Goal: Transaction & Acquisition: Download file/media

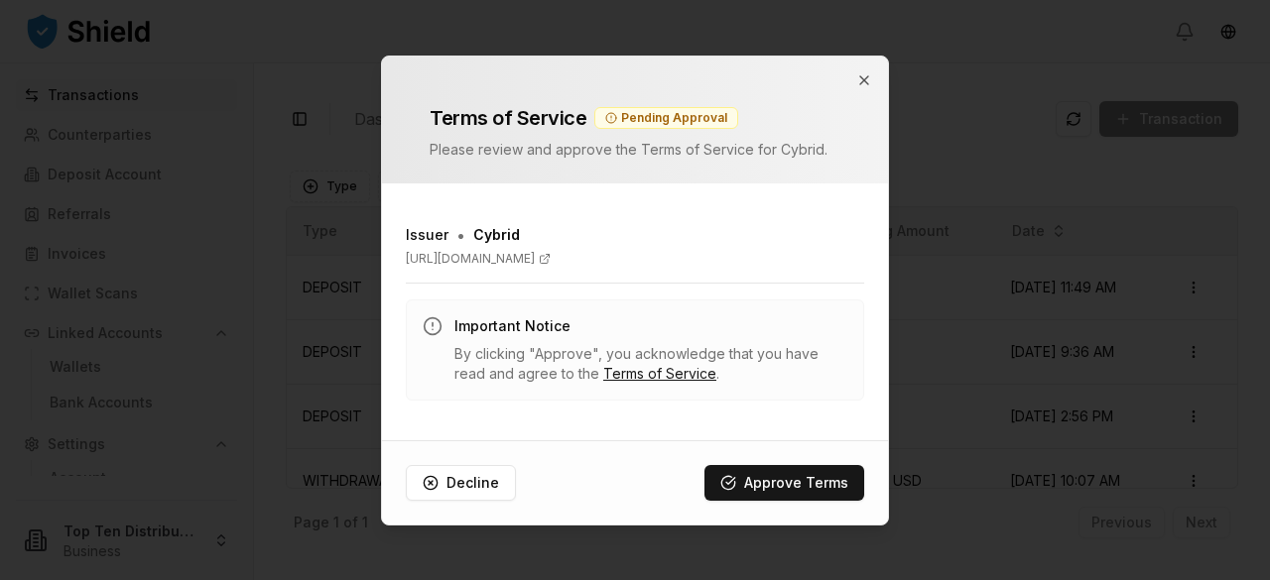
click at [781, 475] on button "Approve Terms" at bounding box center [784, 483] width 160 height 36
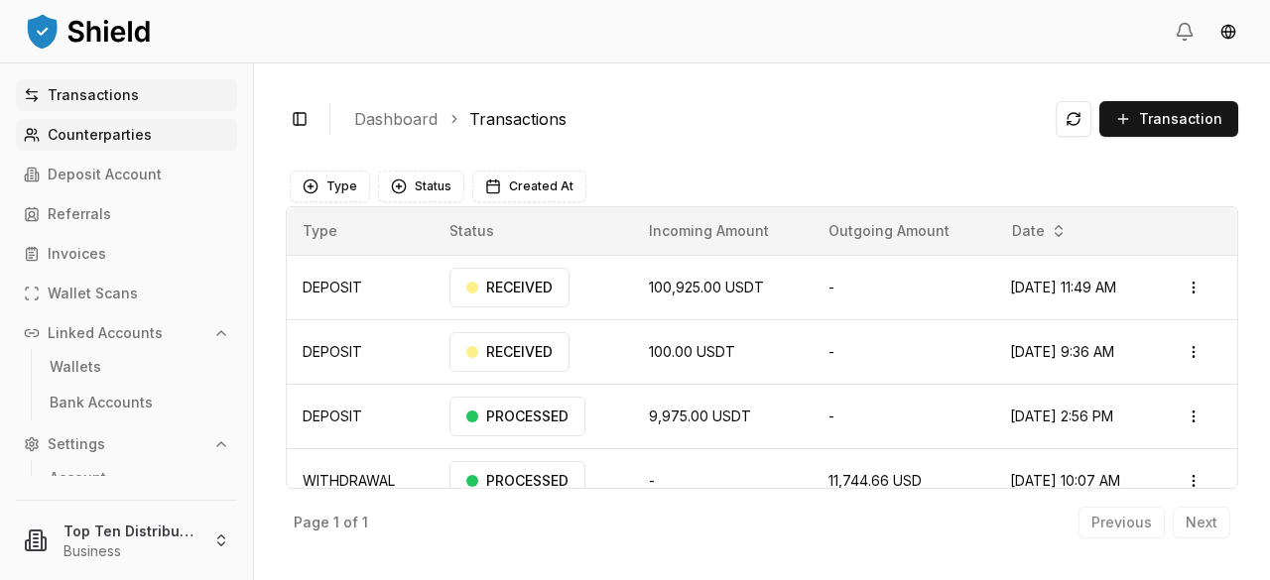
click at [93, 132] on p "Counterparties" at bounding box center [100, 135] width 104 height 14
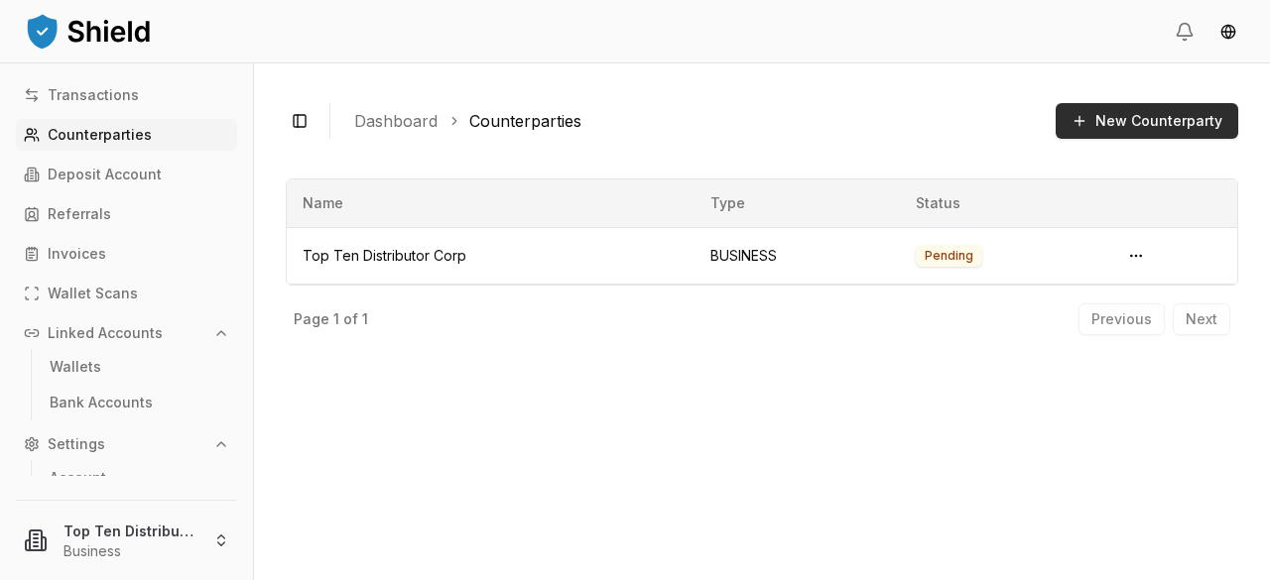
click at [1117, 118] on button "New Counterparty" at bounding box center [1146, 121] width 182 height 36
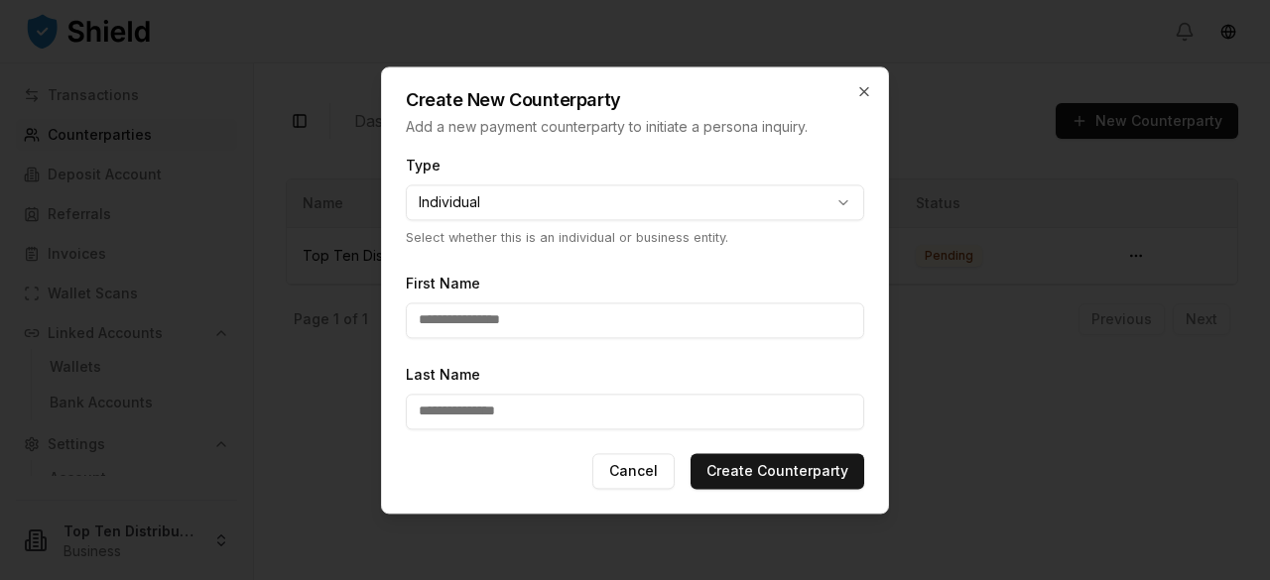
click at [843, 204] on body "**********" at bounding box center [635, 290] width 1270 height 580
select select "********"
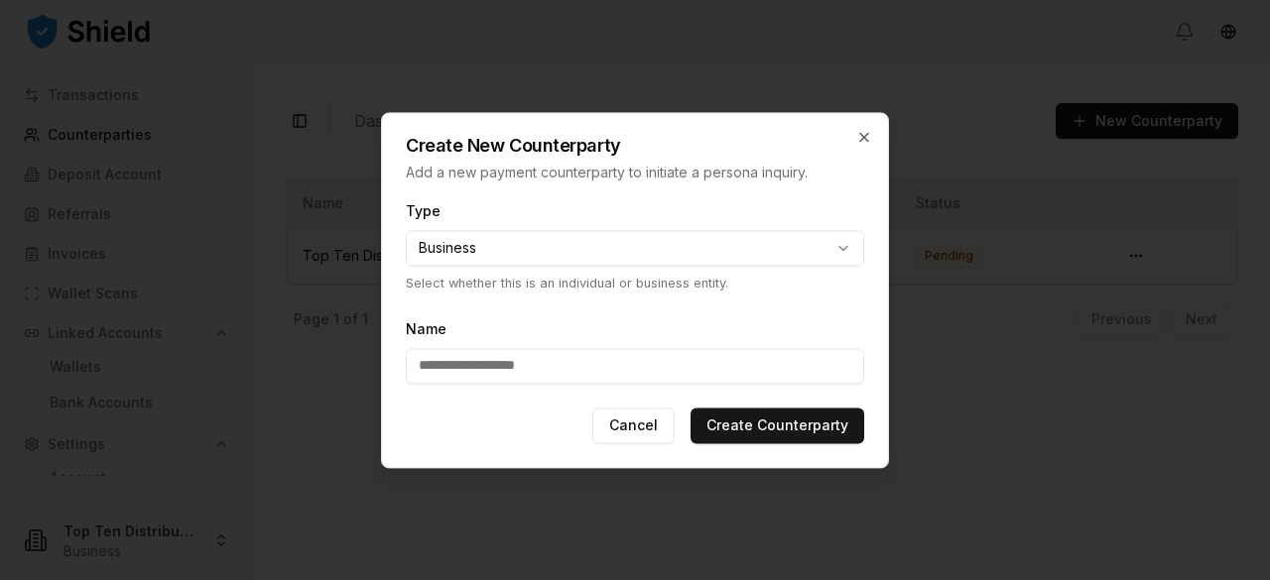
click at [424, 365] on input "Name" at bounding box center [635, 366] width 458 height 36
type input "**********"
click at [788, 424] on button "Create Counterparty" at bounding box center [777, 426] width 174 height 36
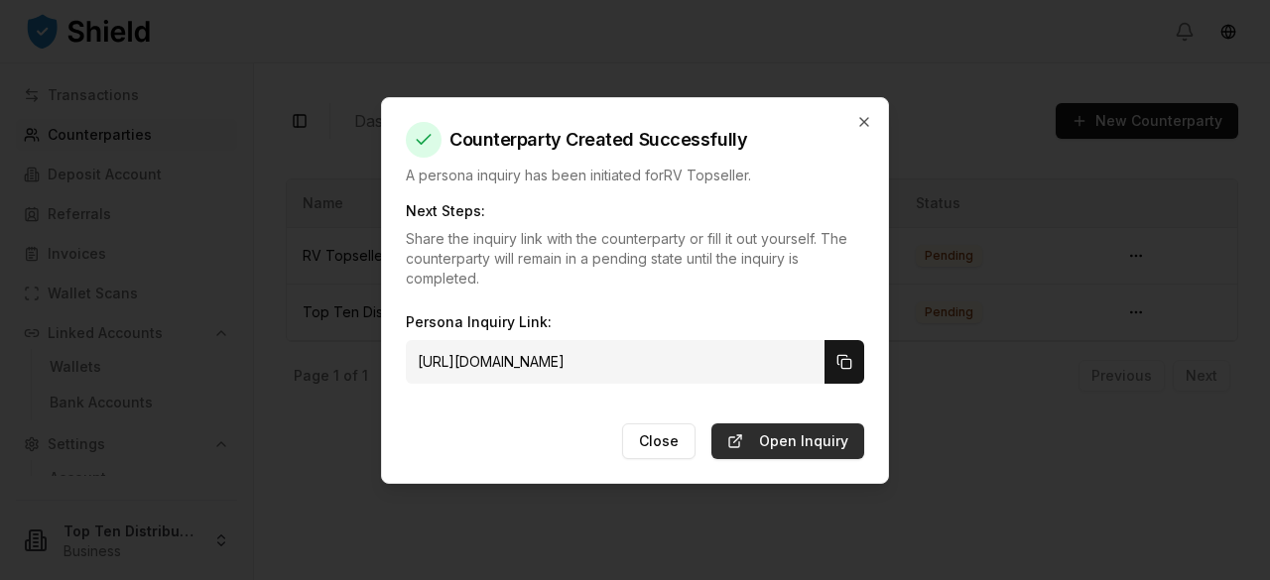
click at [794, 439] on link "Open Inquiry" at bounding box center [787, 442] width 153 height 36
click at [861, 115] on icon "button" at bounding box center [864, 122] width 16 height 16
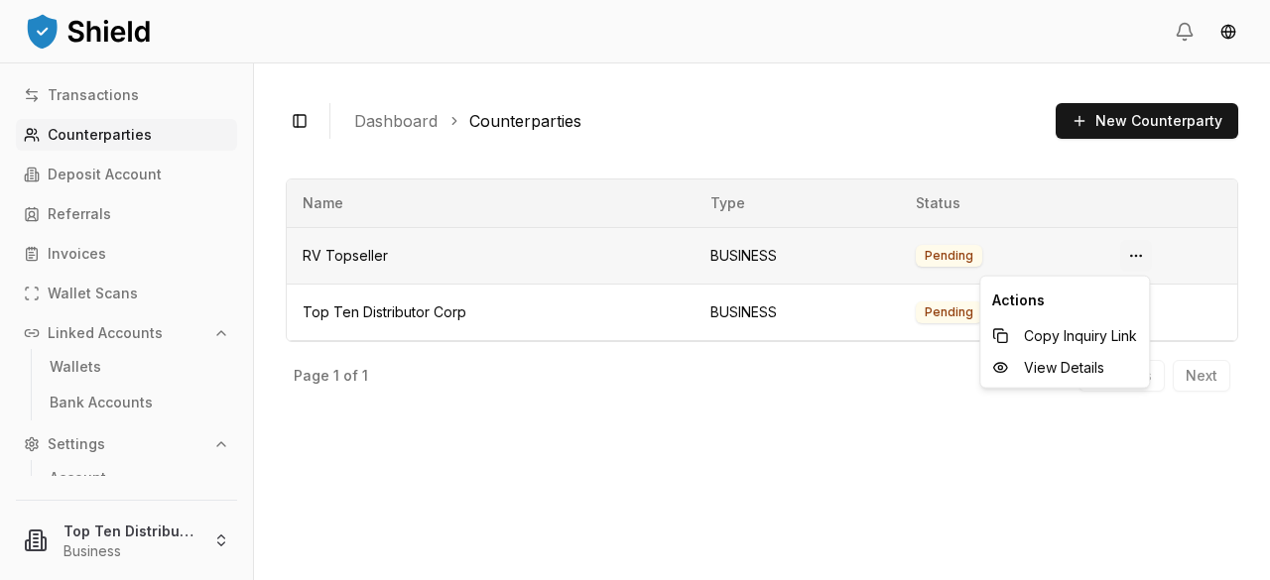
click at [1131, 254] on html "Transactions Counterparties Deposit Account Referrals Invoices Wallet Scans Lin…" at bounding box center [635, 290] width 1270 height 580
click at [1079, 369] on span "View Details" at bounding box center [1064, 368] width 80 height 20
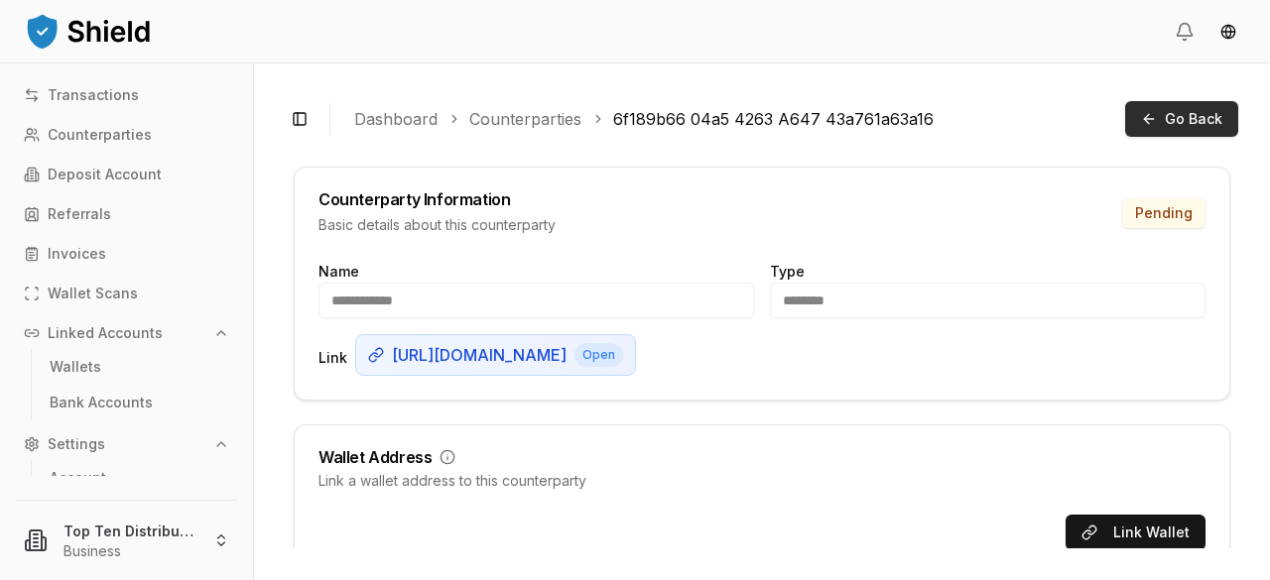
click at [1181, 114] on span "Go Back" at bounding box center [1193, 119] width 58 height 20
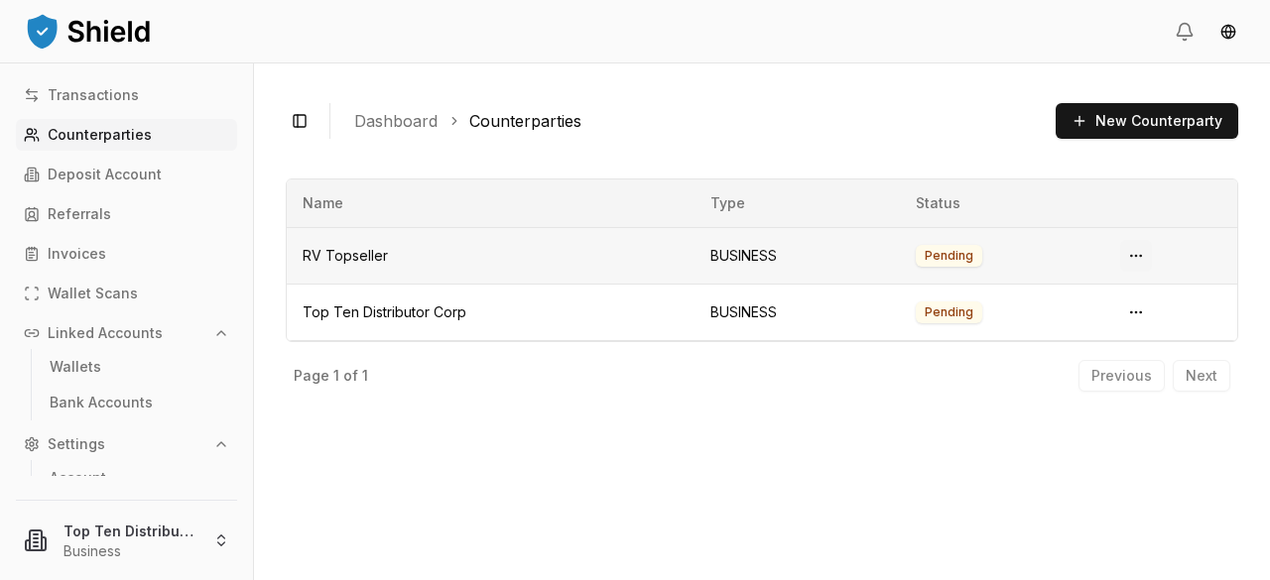
click at [1132, 255] on html "Transactions Counterparties Deposit Account Referrals Invoices Wallet Scans Lin…" at bounding box center [635, 290] width 1270 height 580
click at [1058, 343] on span "Copy Inquiry Link" at bounding box center [1080, 336] width 113 height 20
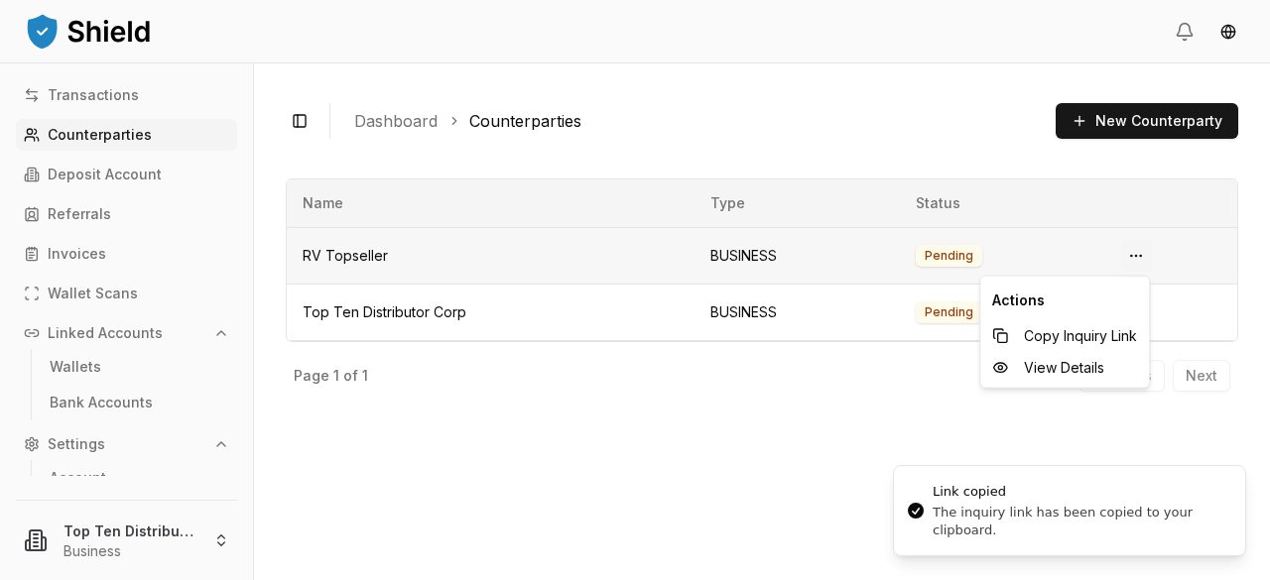
click at [1135, 253] on html "Transactions Counterparties Deposit Account Referrals Invoices Wallet Scans Lin…" at bounding box center [635, 290] width 1270 height 580
click at [1075, 370] on span "View Details" at bounding box center [1064, 368] width 80 height 20
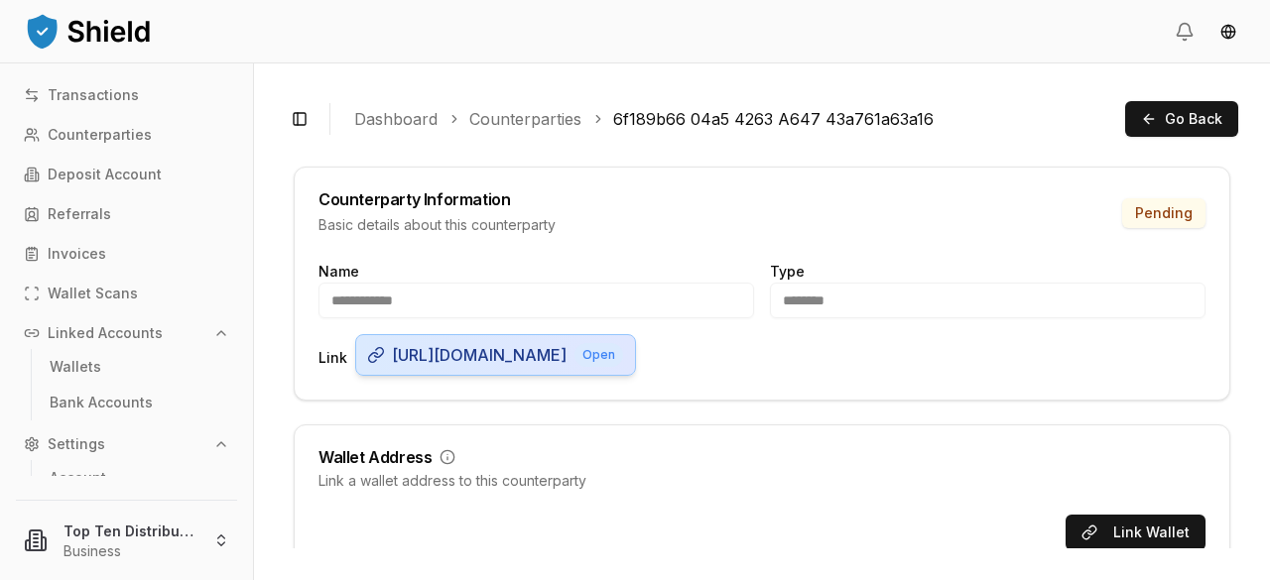
click at [558, 367] on span "[URL][DOMAIN_NAME]" at bounding box center [479, 355] width 175 height 24
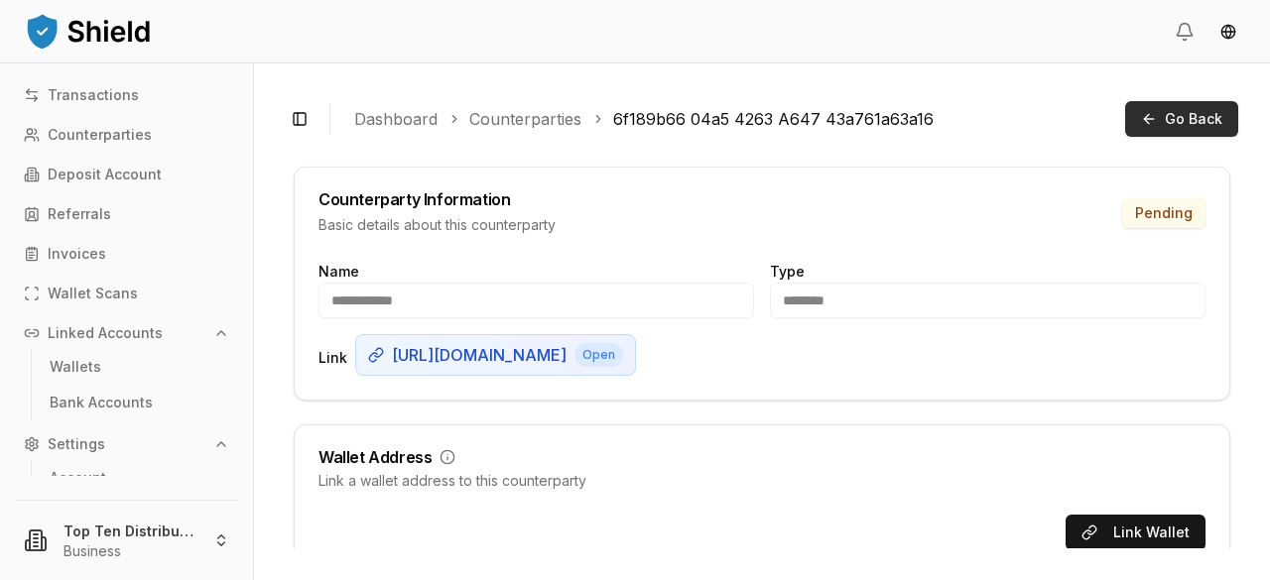
click at [1156, 113] on button "Go Back" at bounding box center [1181, 119] width 113 height 36
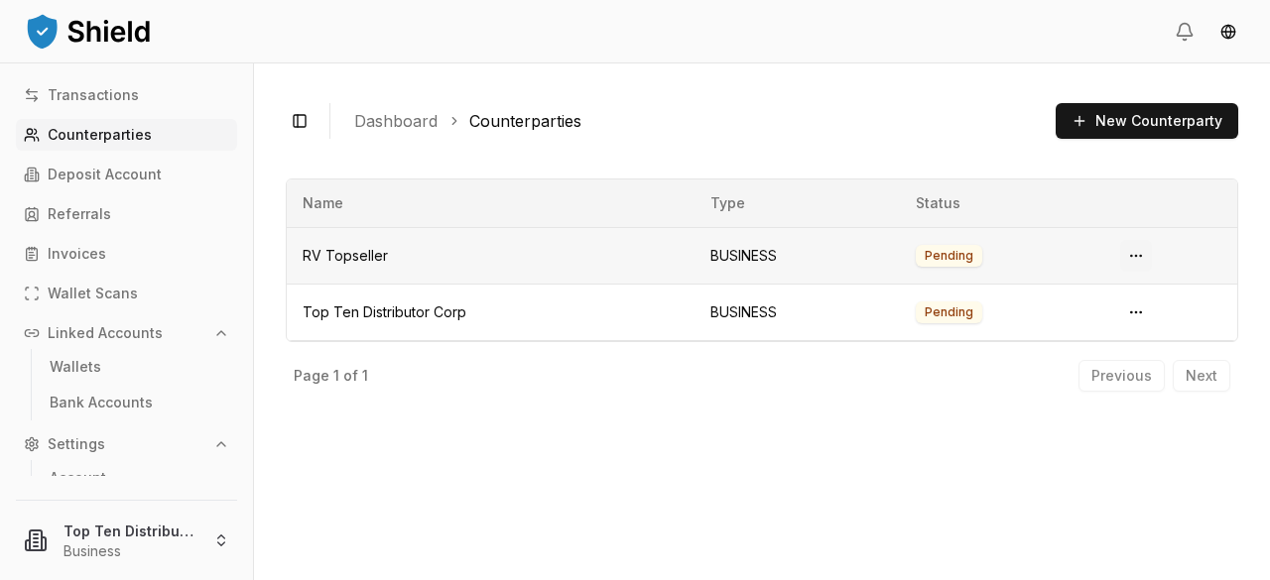
click at [1134, 256] on html "Transactions Counterparties Deposit Account Referrals Invoices Wallet Scans Lin…" at bounding box center [635, 290] width 1270 height 580
click at [1060, 337] on span "Copy Inquiry Link" at bounding box center [1080, 336] width 113 height 20
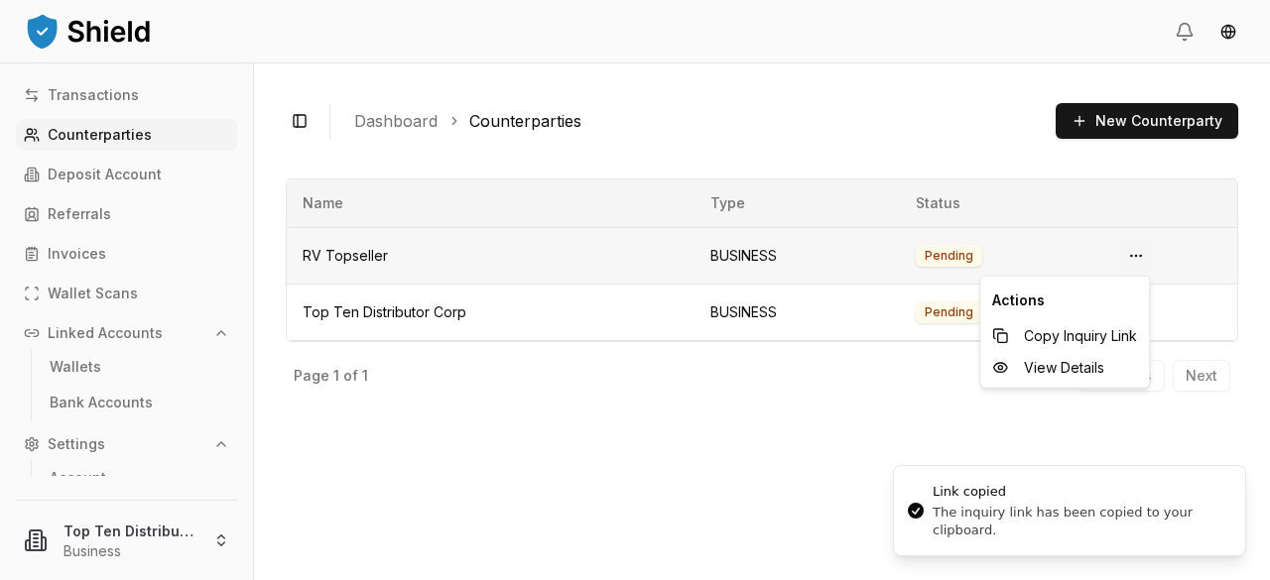
click at [1144, 253] on html "Transactions Counterparties Deposit Account Referrals Invoices Wallet Scans Lin…" at bounding box center [635, 290] width 1270 height 580
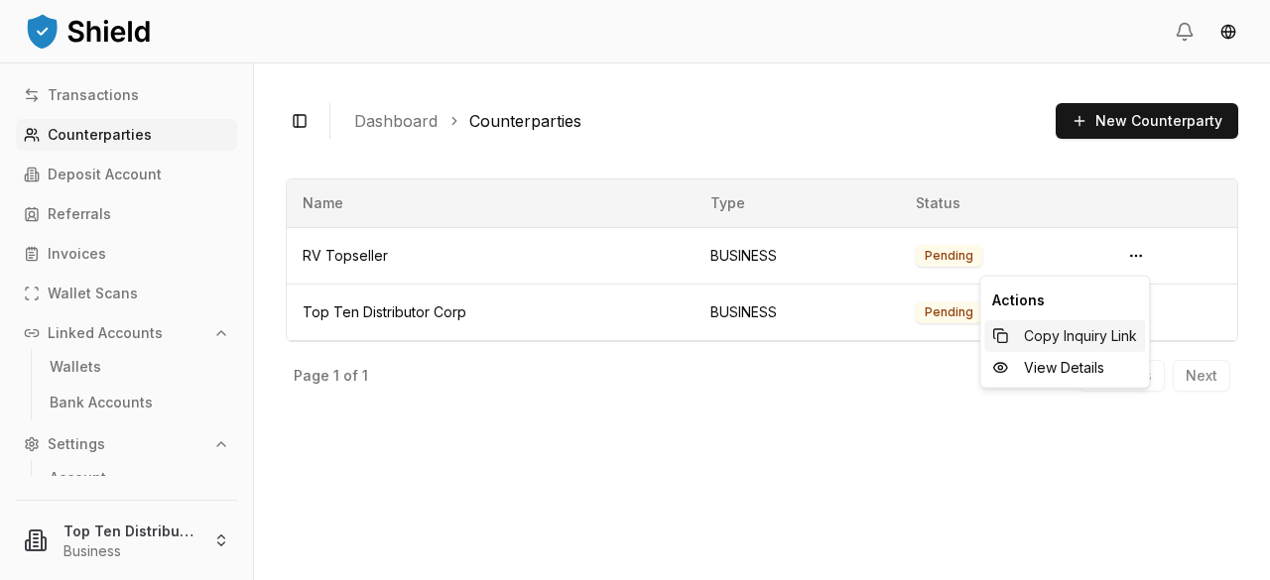
click at [1014, 337] on div "Copy Inquiry Link" at bounding box center [1064, 336] width 161 height 32
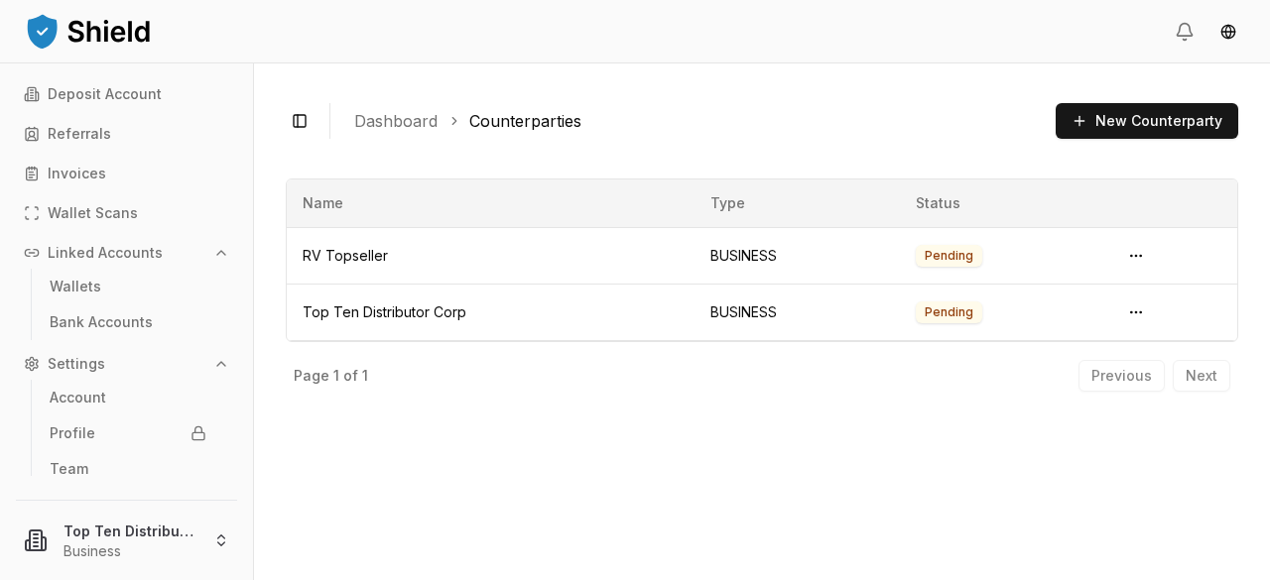
scroll to position [91, 0]
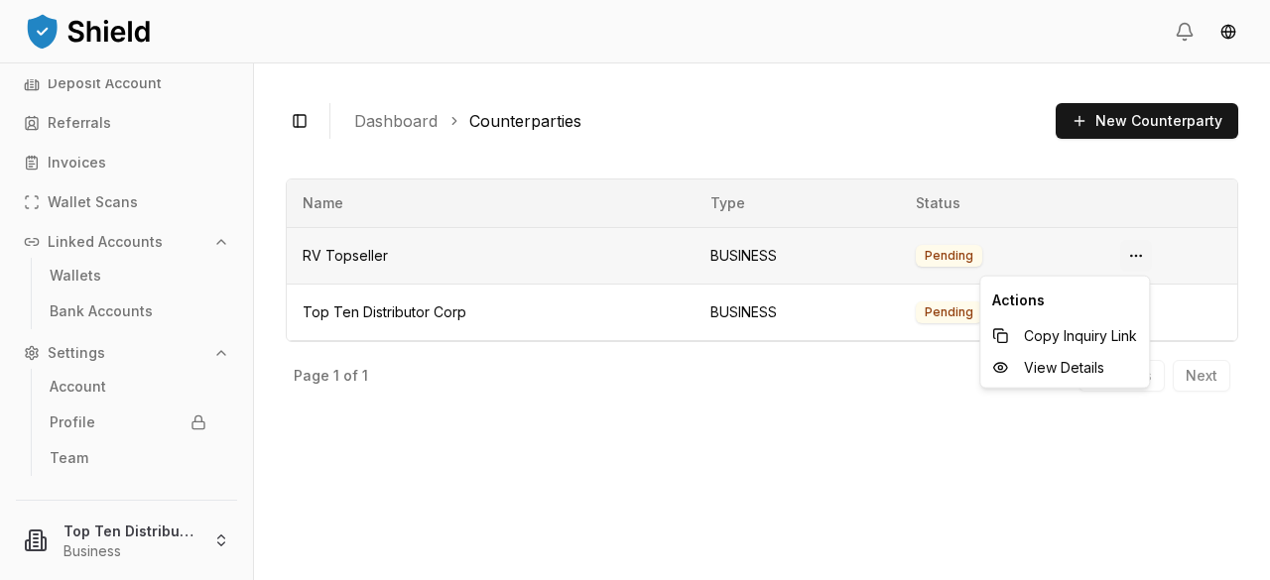
click at [1134, 258] on html "Transactions Counterparties Deposit Account Referrals Invoices Wallet Scans Lin…" at bounding box center [635, 290] width 1270 height 580
click at [1062, 370] on span "View Details" at bounding box center [1064, 368] width 80 height 20
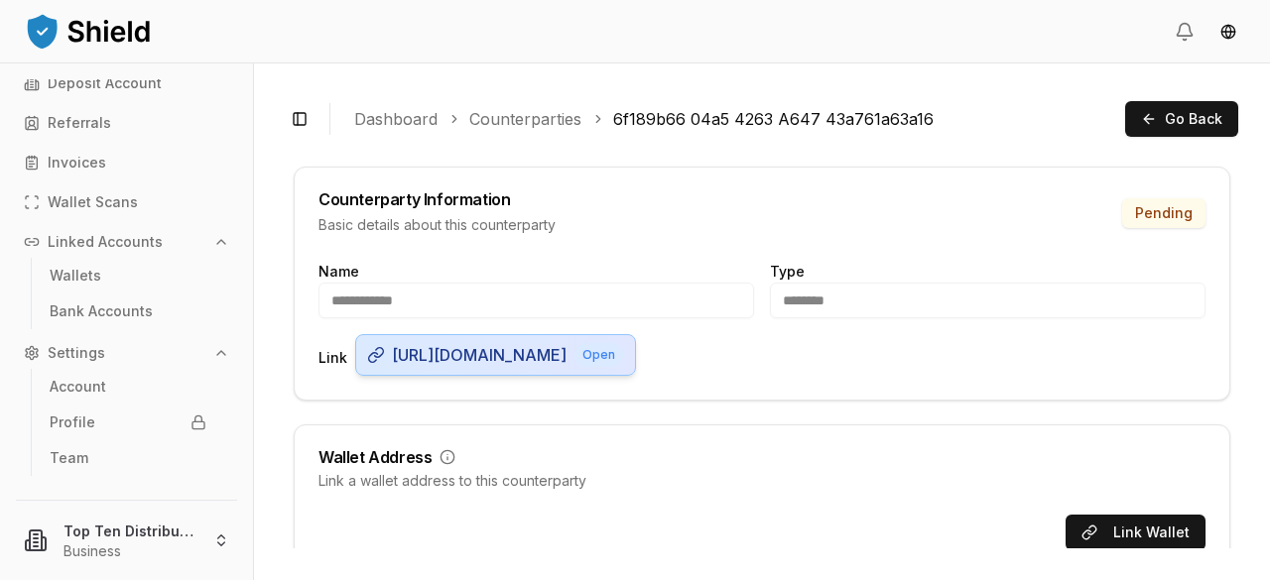
click at [446, 367] on span "[URL][DOMAIN_NAME]" at bounding box center [479, 355] width 175 height 24
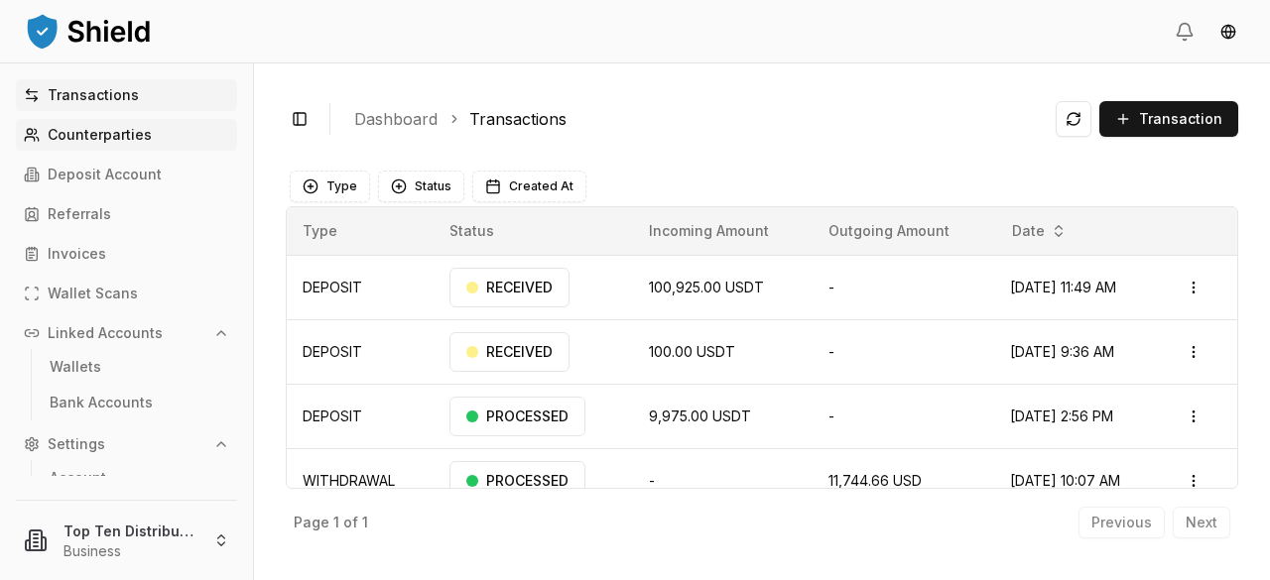
click at [137, 131] on p "Counterparties" at bounding box center [100, 135] width 104 height 14
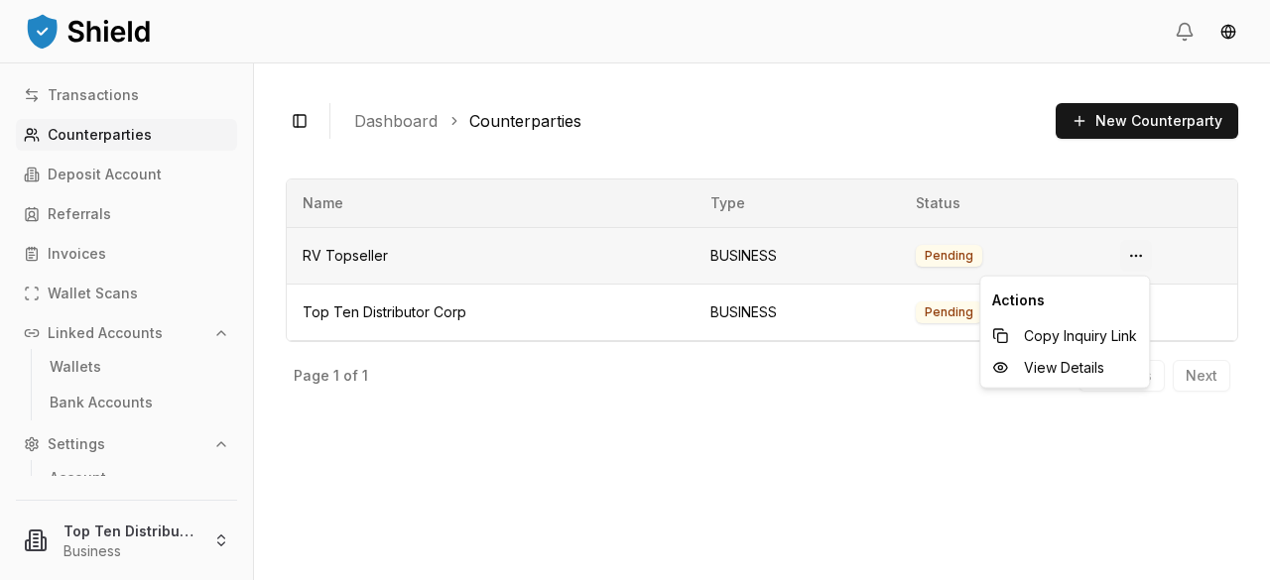
click at [1127, 253] on html "Transactions Counterparties Deposit Account Referrals Invoices Wallet Scans Lin…" at bounding box center [635, 290] width 1270 height 580
click at [1082, 367] on span "View Details" at bounding box center [1064, 368] width 80 height 20
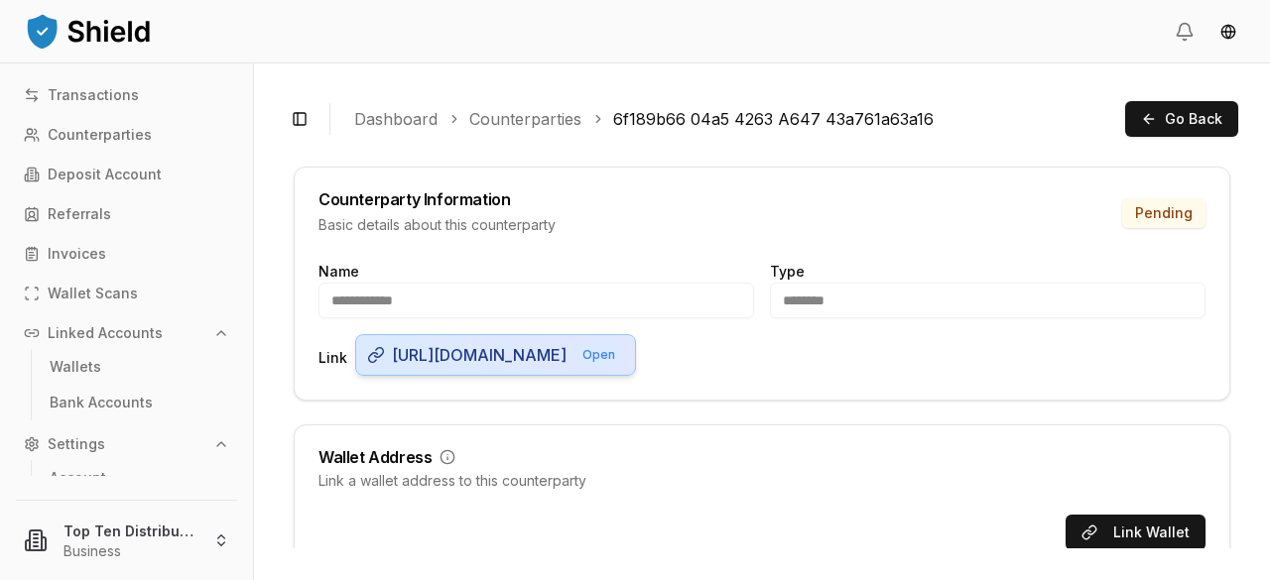
click at [566, 367] on span "[URL][DOMAIN_NAME]" at bounding box center [479, 355] width 175 height 24
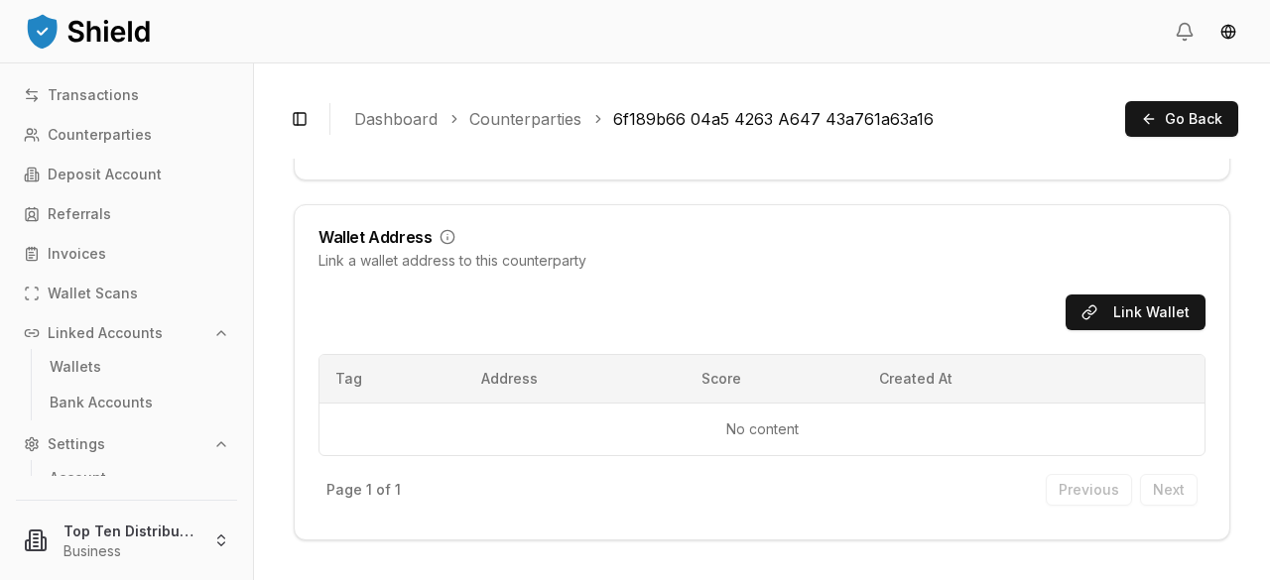
scroll to position [243, 0]
click at [1112, 317] on button "Link Wallet" at bounding box center [1135, 313] width 140 height 36
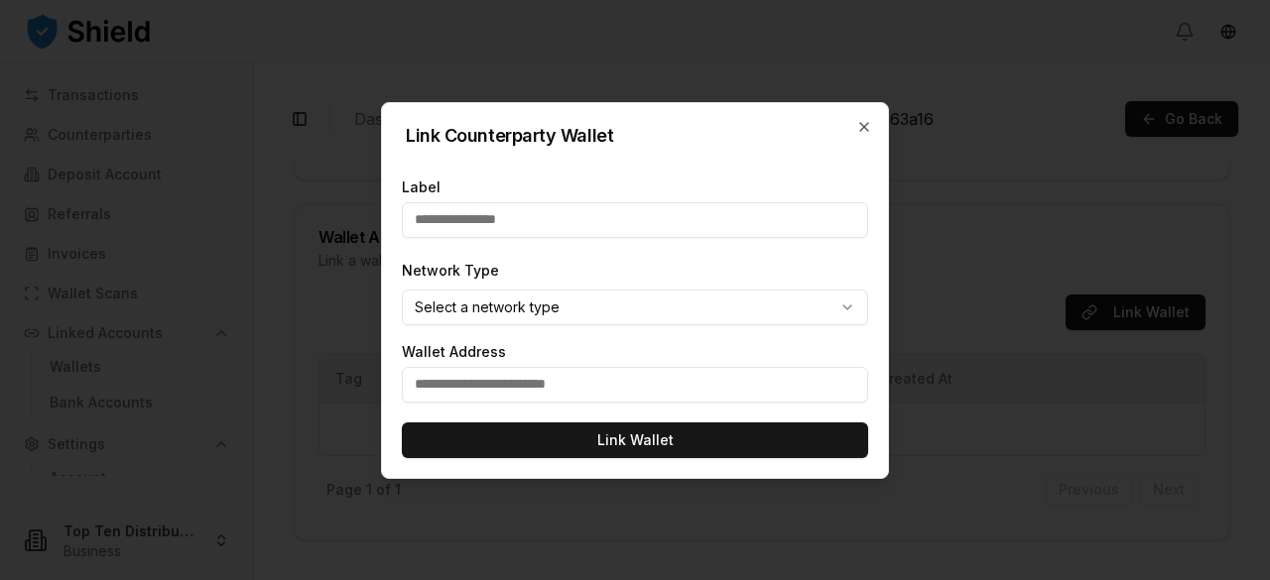
click at [849, 308] on body "**********" at bounding box center [635, 290] width 1270 height 580
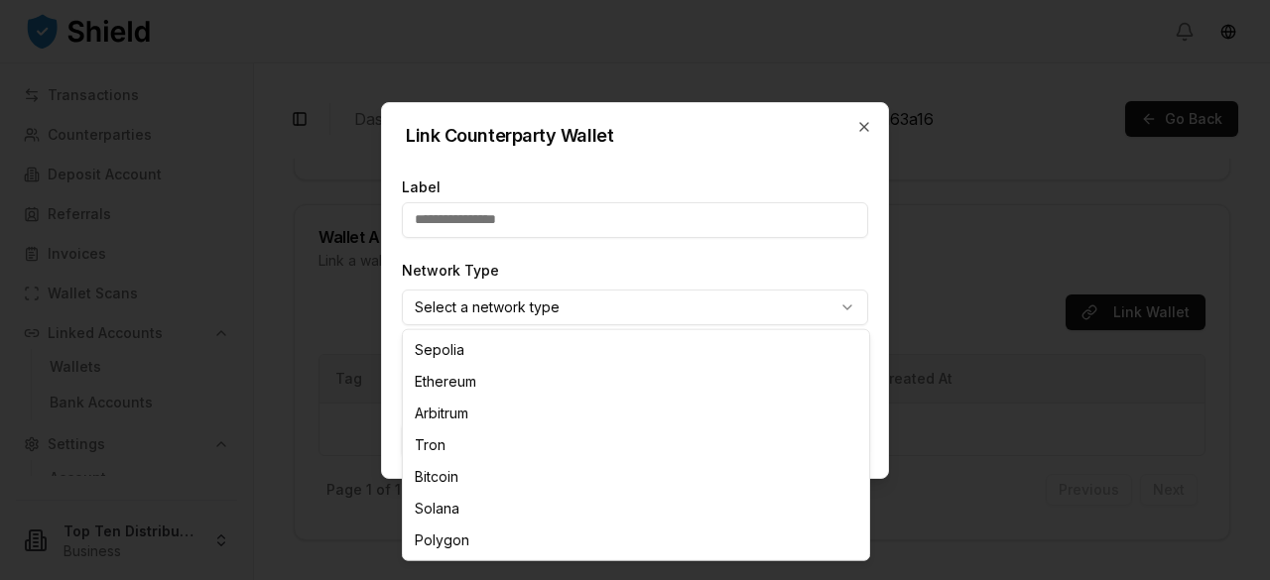
select select "****"
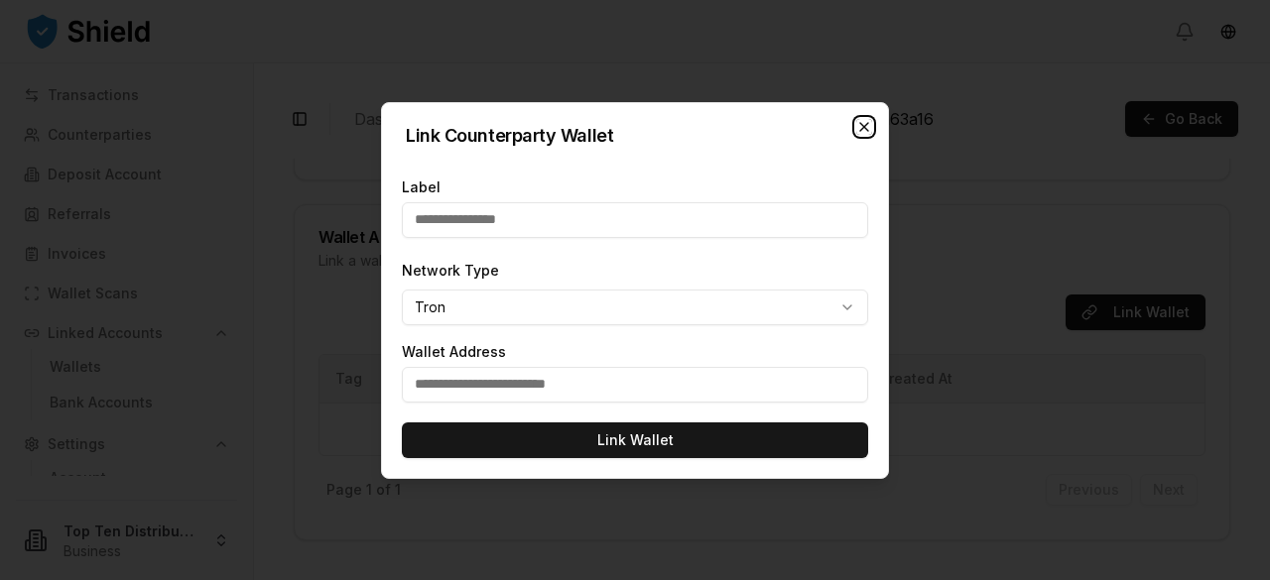
click at [861, 125] on icon "button" at bounding box center [864, 127] width 16 height 16
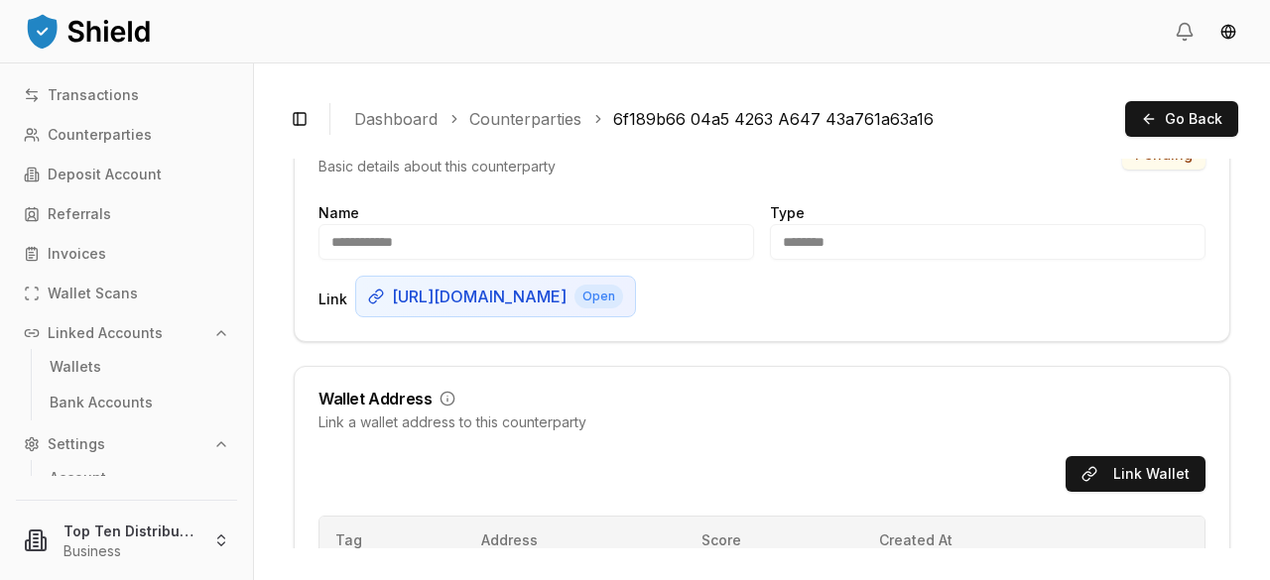
scroll to position [0, 0]
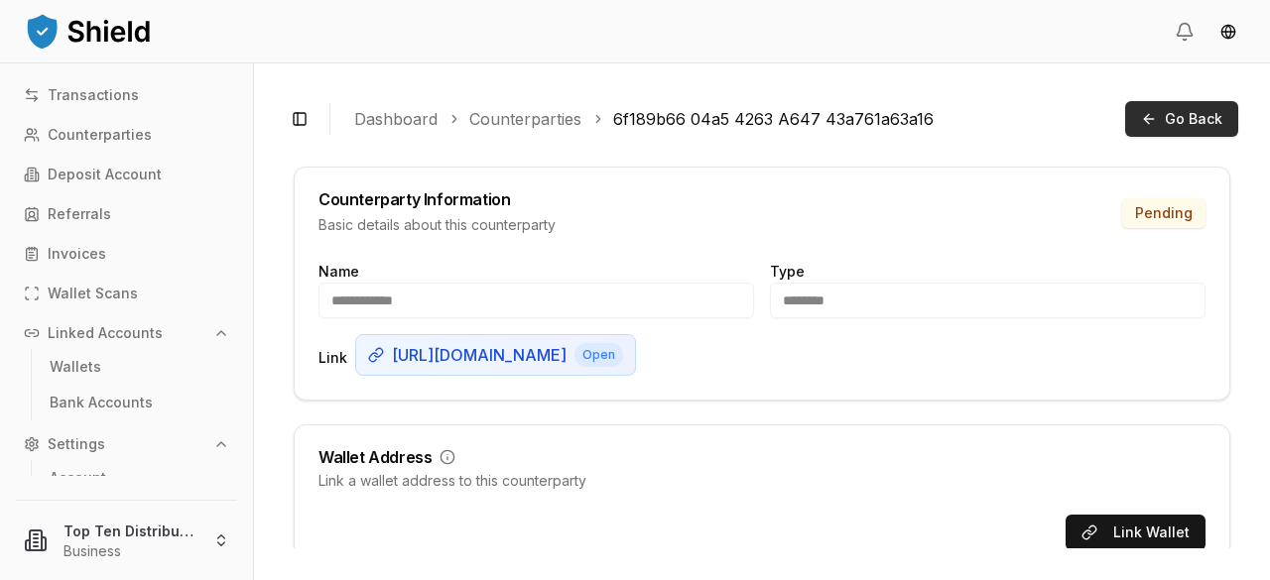
click at [1199, 120] on span "Go Back" at bounding box center [1193, 119] width 58 height 20
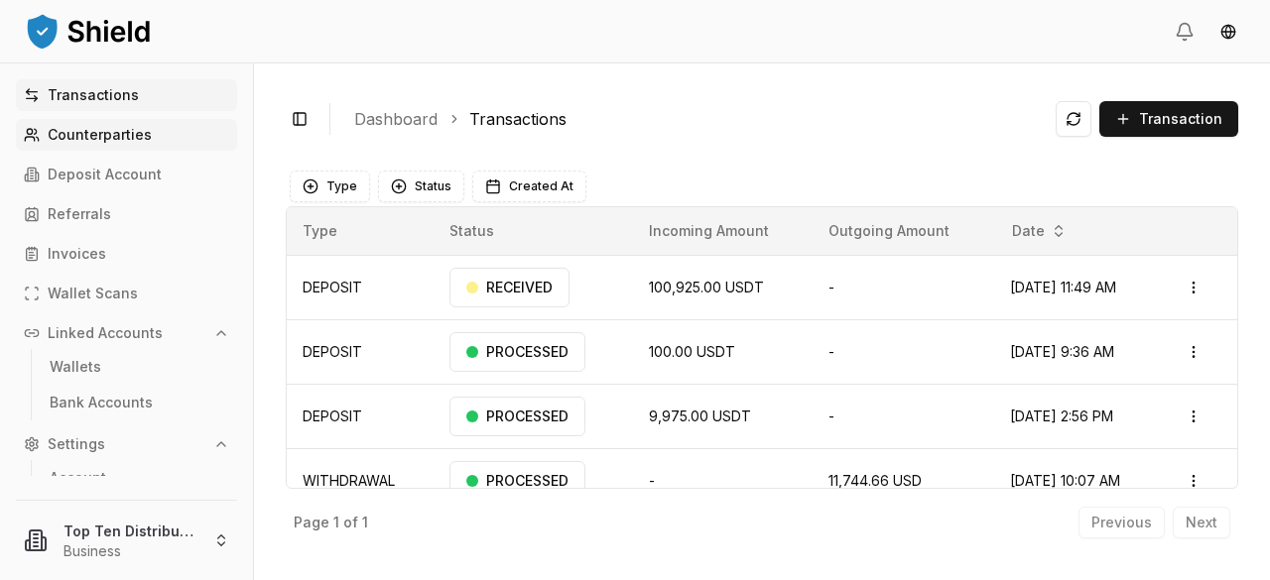
click at [142, 136] on p "Counterparties" at bounding box center [100, 135] width 104 height 14
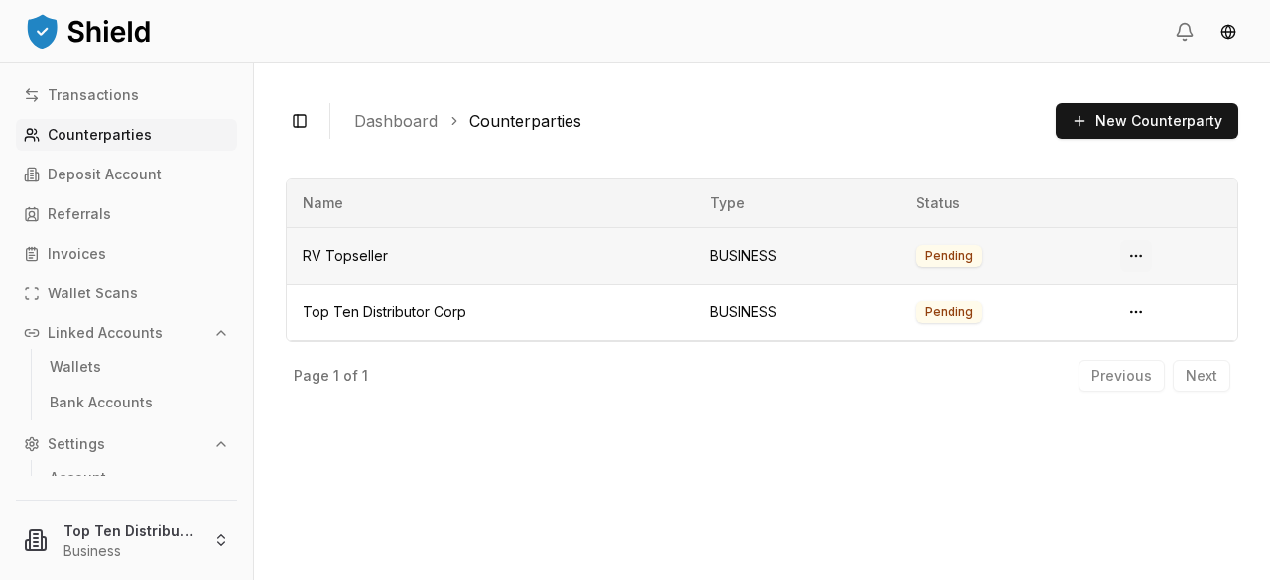
click at [1135, 253] on html "Transactions Counterparties Deposit Account Referrals Invoices Wallet Scans Lin…" at bounding box center [635, 290] width 1270 height 580
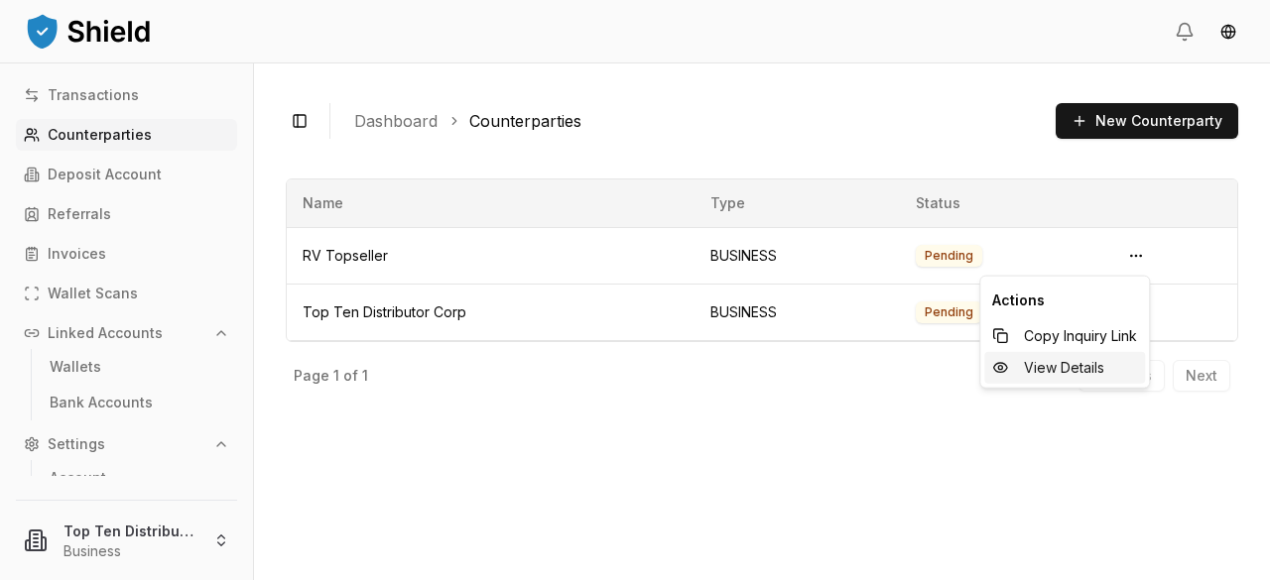
click at [1088, 368] on span "View Details" at bounding box center [1064, 368] width 80 height 20
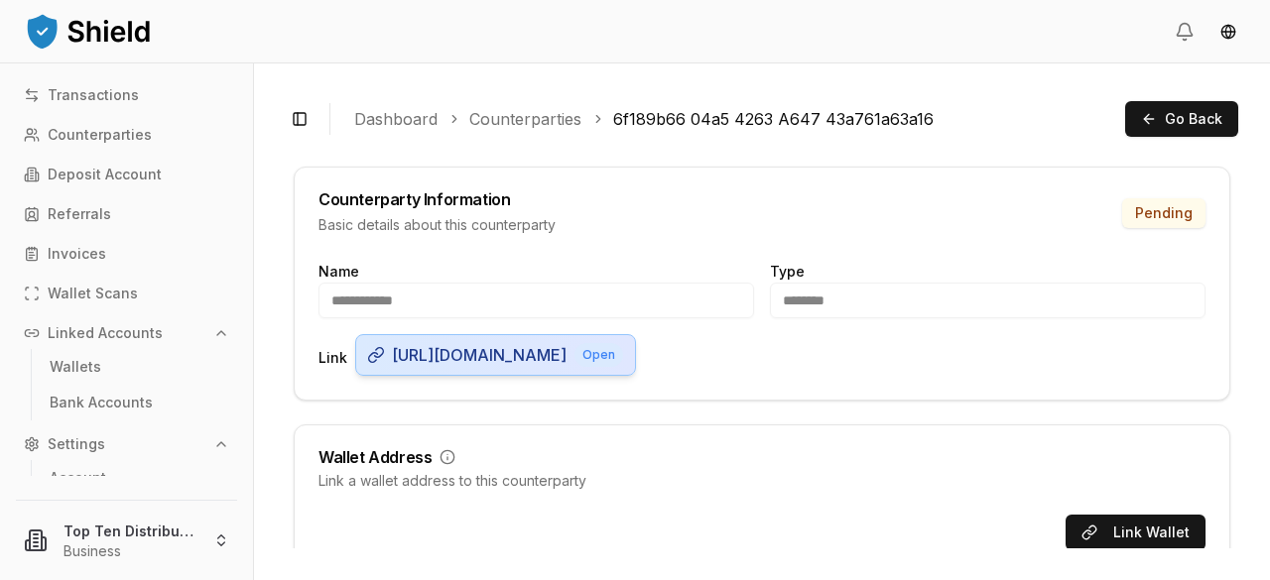
click at [483, 367] on span "[URL][DOMAIN_NAME]" at bounding box center [479, 355] width 175 height 24
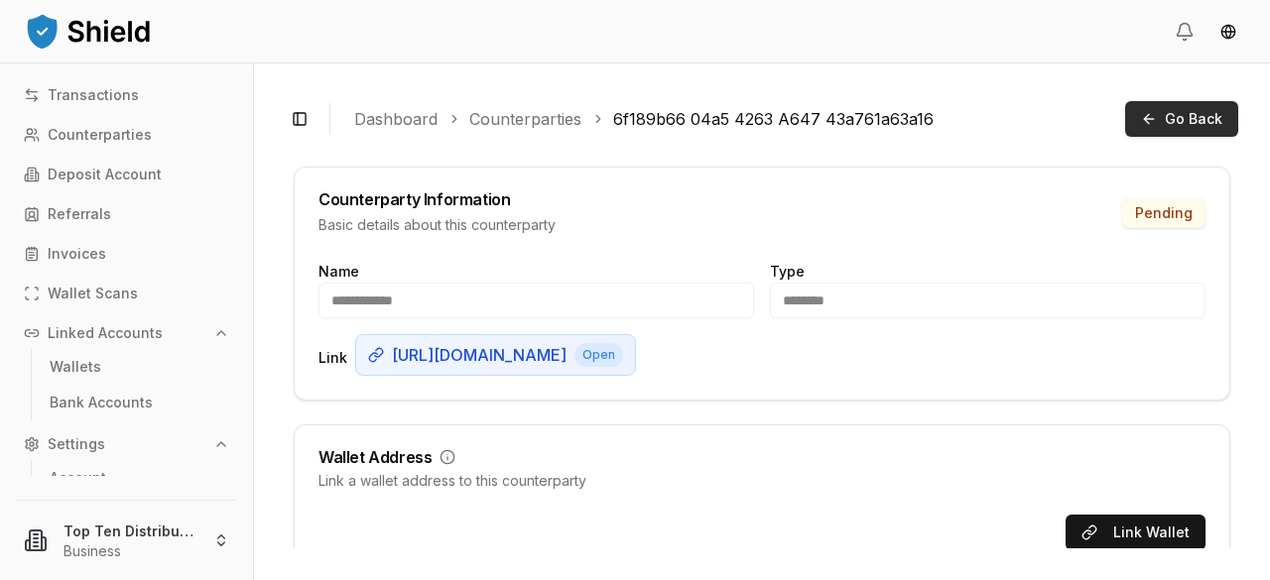
click at [1169, 121] on span "Go Back" at bounding box center [1193, 119] width 58 height 20
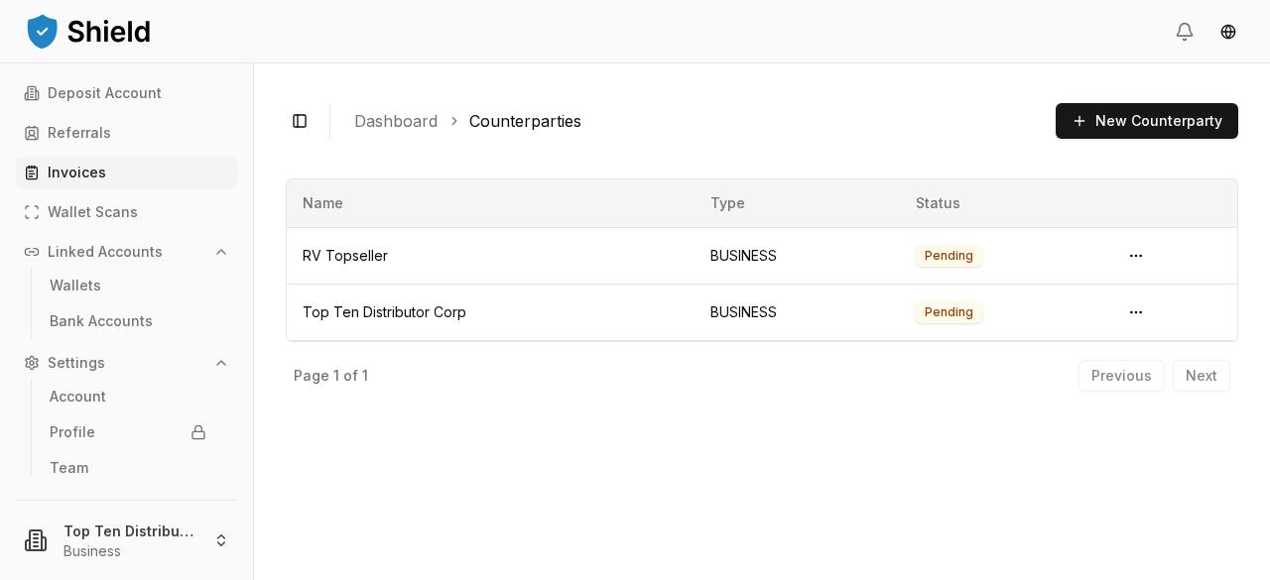
scroll to position [91, 0]
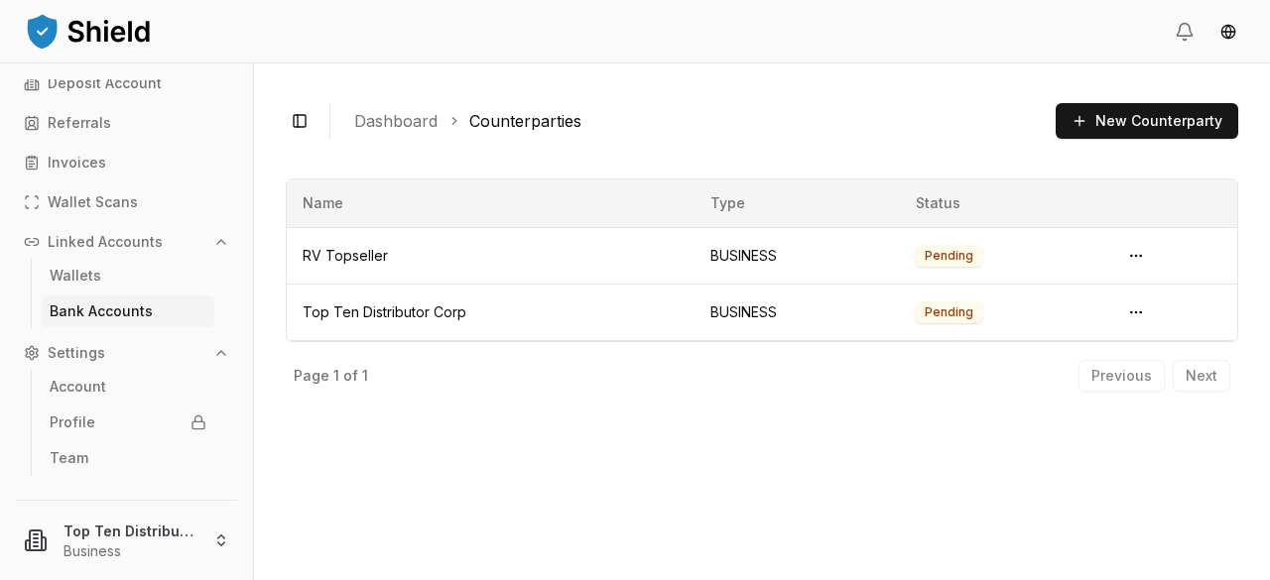
click at [123, 307] on p "Bank Accounts" at bounding box center [101, 311] width 103 height 14
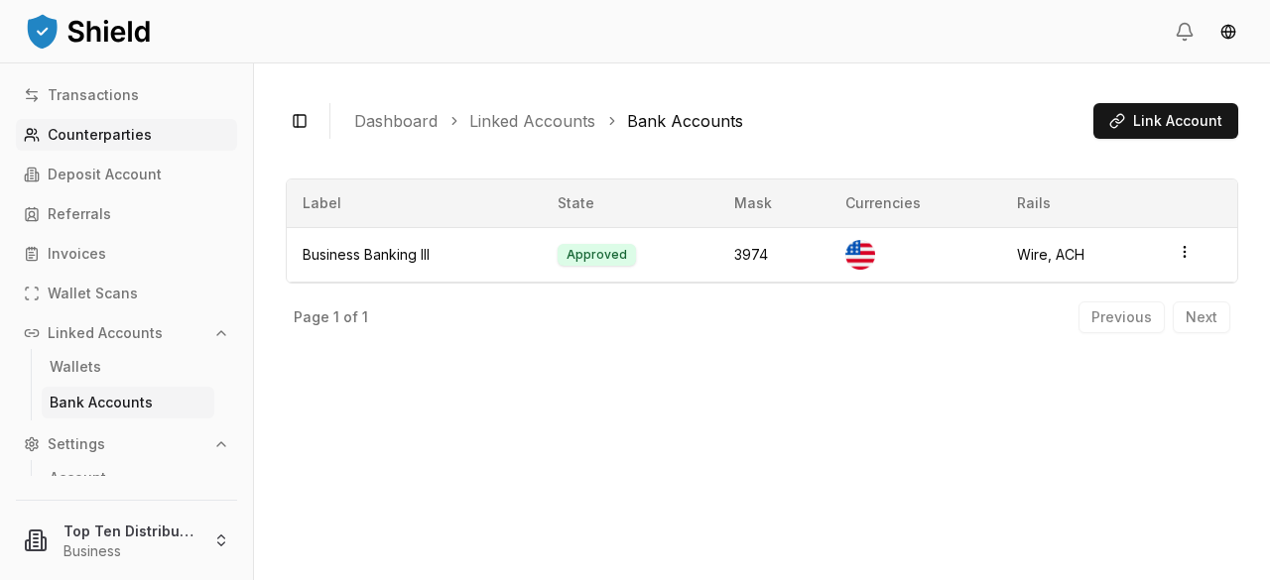
drag, startPoint x: 126, startPoint y: 142, endPoint x: 136, endPoint y: 141, distance: 10.0
click at [126, 142] on p "Counterparties" at bounding box center [100, 135] width 104 height 14
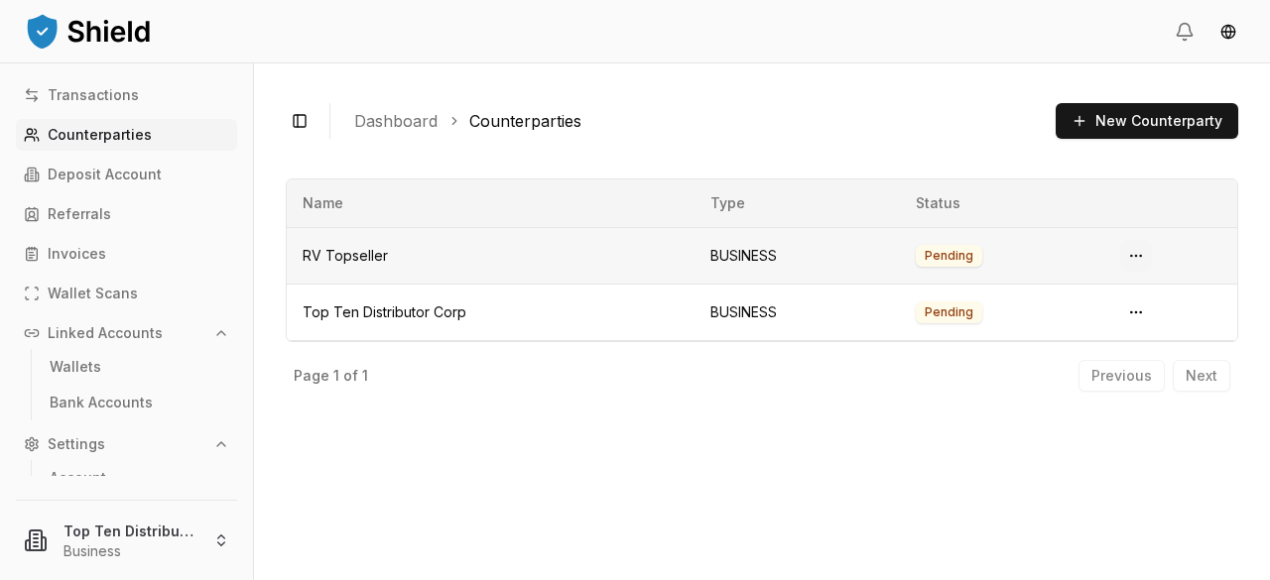
click at [1133, 251] on html "Transactions Counterparties Deposit Account Referrals Invoices Wallet Scans Lin…" at bounding box center [635, 290] width 1270 height 580
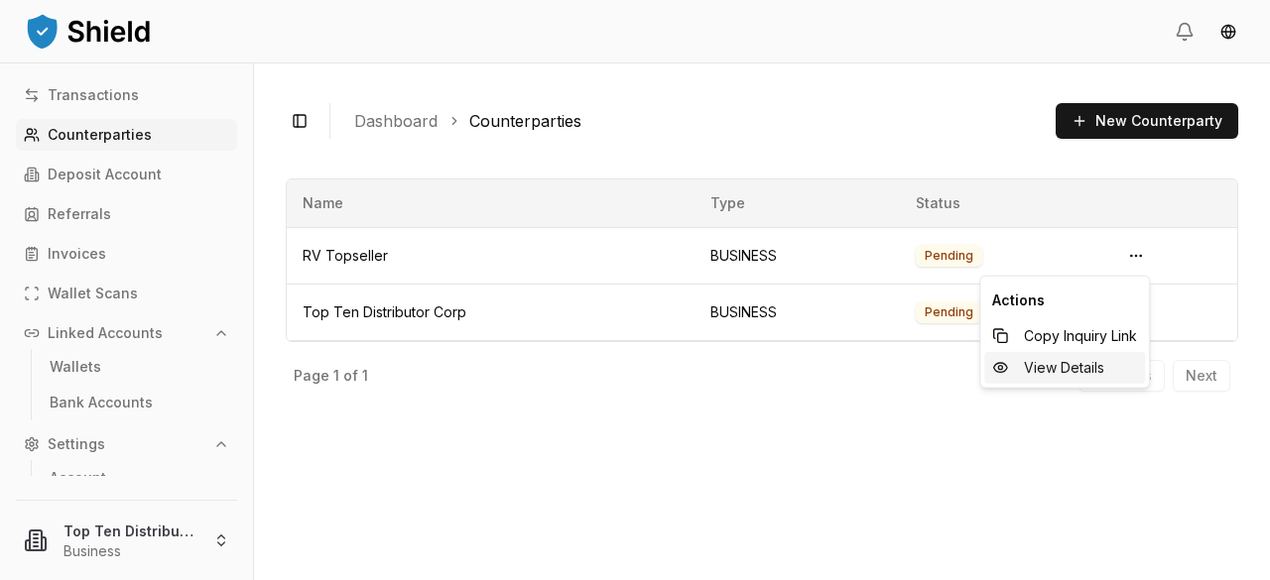
click at [1089, 371] on span "View Details" at bounding box center [1064, 368] width 80 height 20
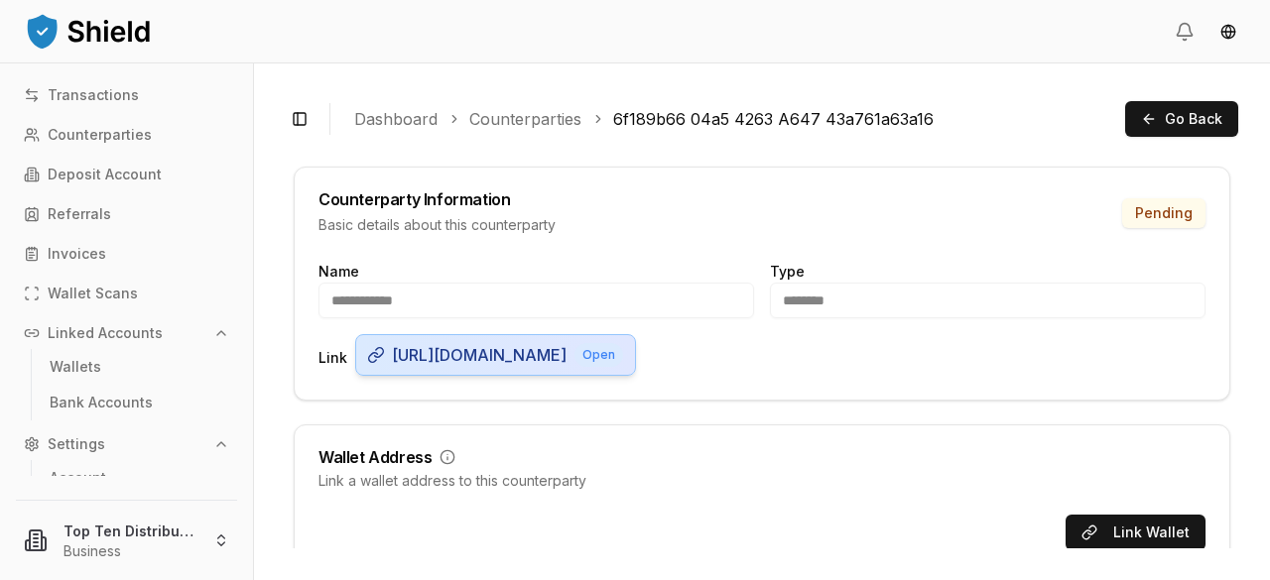
click at [497, 367] on span "[URL][DOMAIN_NAME]" at bounding box center [479, 355] width 175 height 24
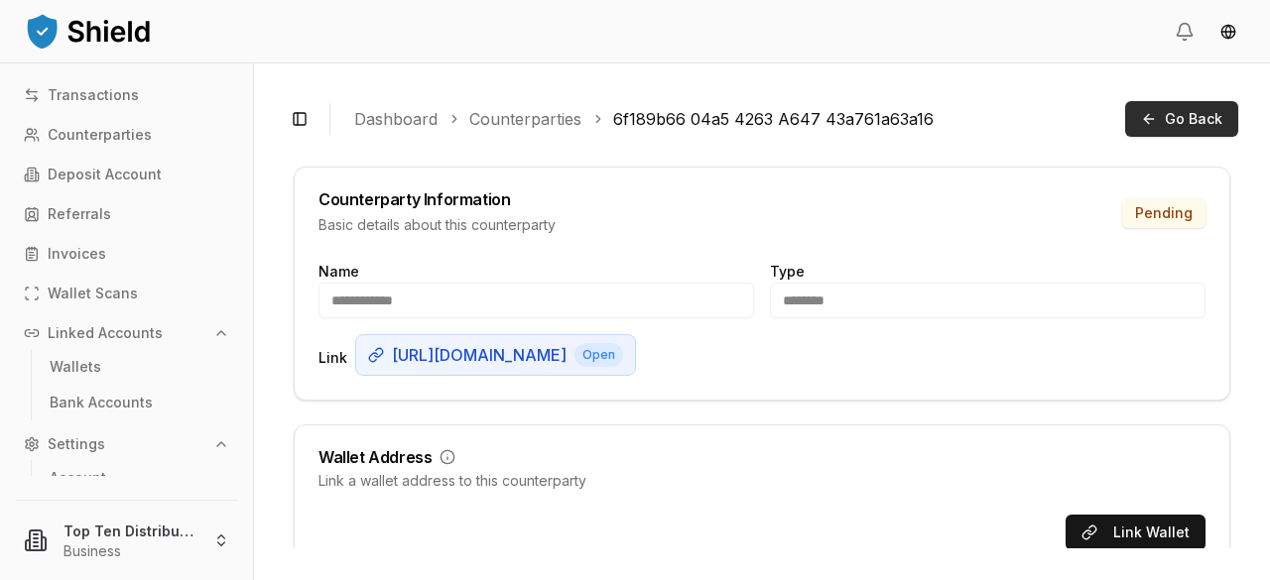
click at [1164, 106] on button "Go Back" at bounding box center [1181, 119] width 113 height 36
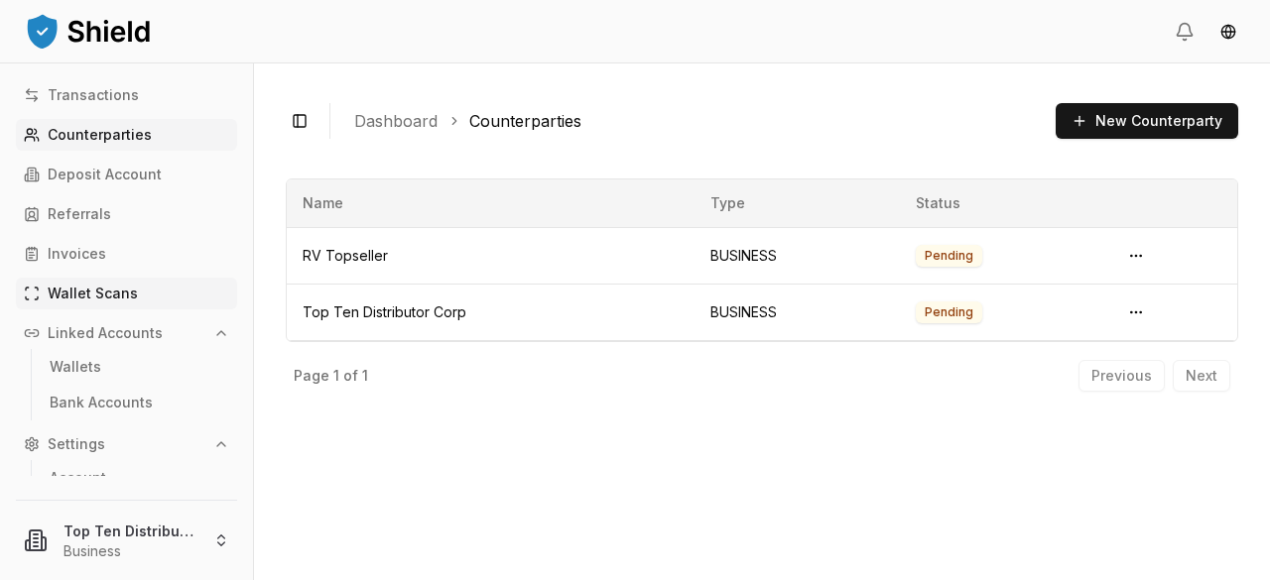
click at [133, 297] on link "Wallet Scans" at bounding box center [126, 294] width 221 height 32
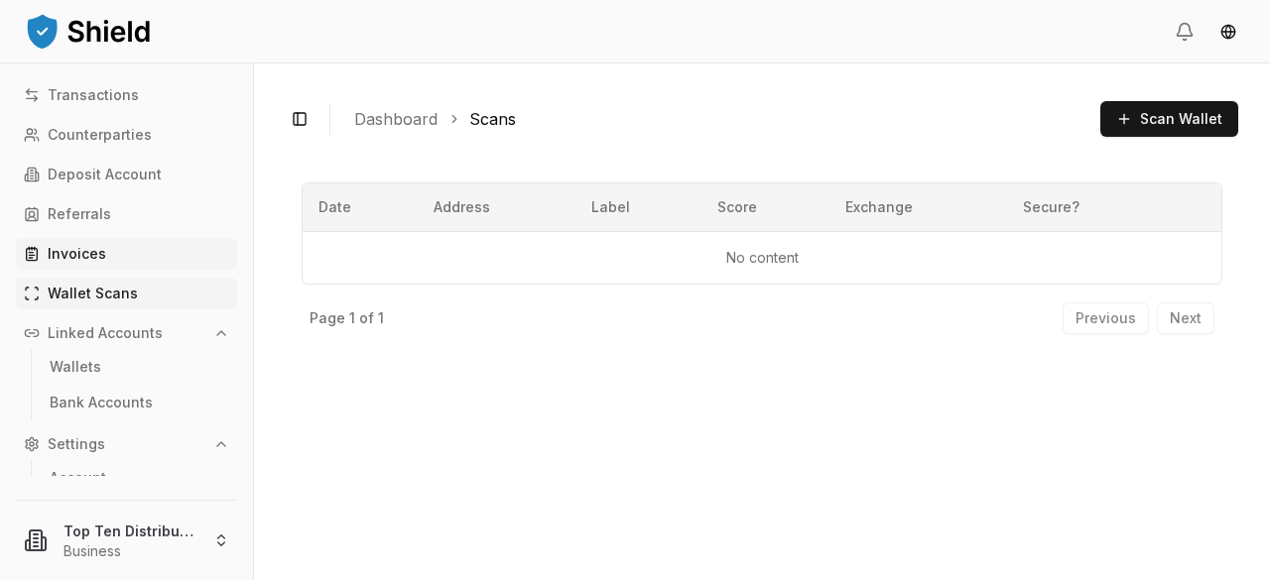
click at [121, 256] on link "Invoices" at bounding box center [126, 254] width 221 height 32
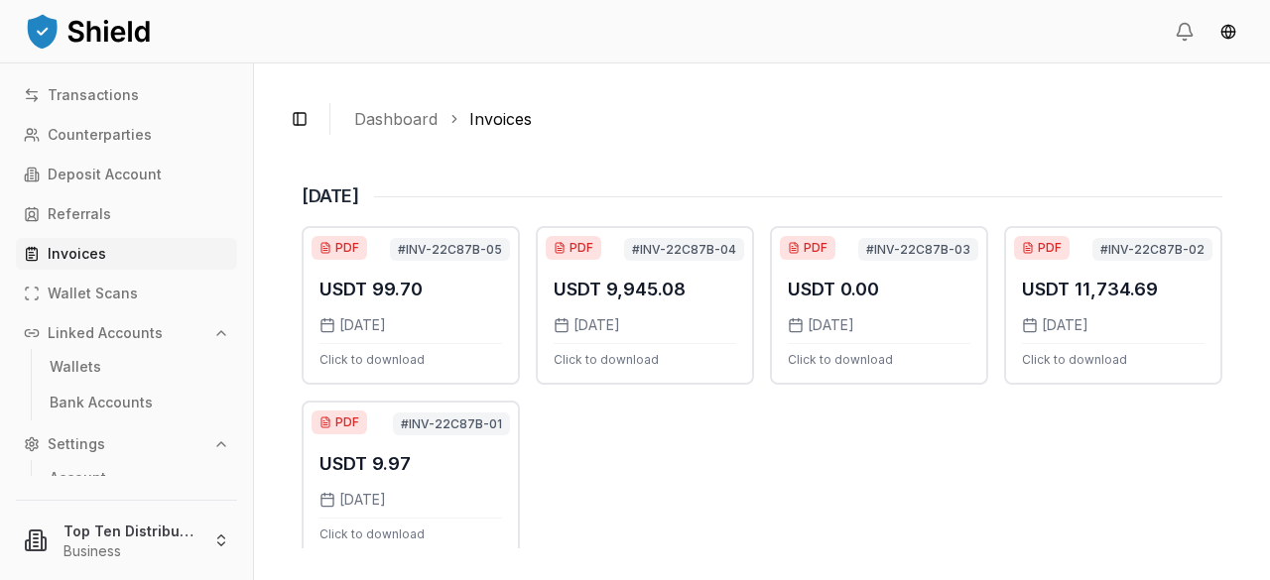
click at [429, 310] on div "USDT 99.70 8/28/2025 Click to download PDF" at bounding box center [410, 305] width 182 height 123
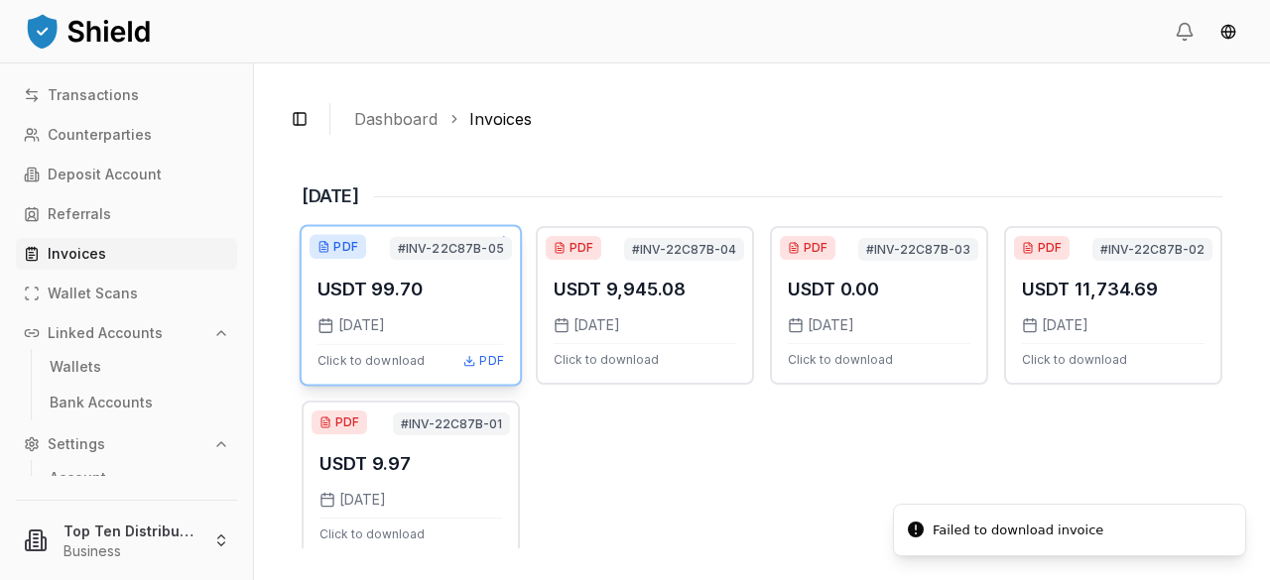
click at [348, 245] on span "PDF" at bounding box center [345, 247] width 24 height 16
click at [728, 479] on div "PDF #INV-22C87B-05 USDT 99.70 8/28/2025 Click to download PDF PDF #INV-22C87B-0…" at bounding box center [762, 392] width 920 height 333
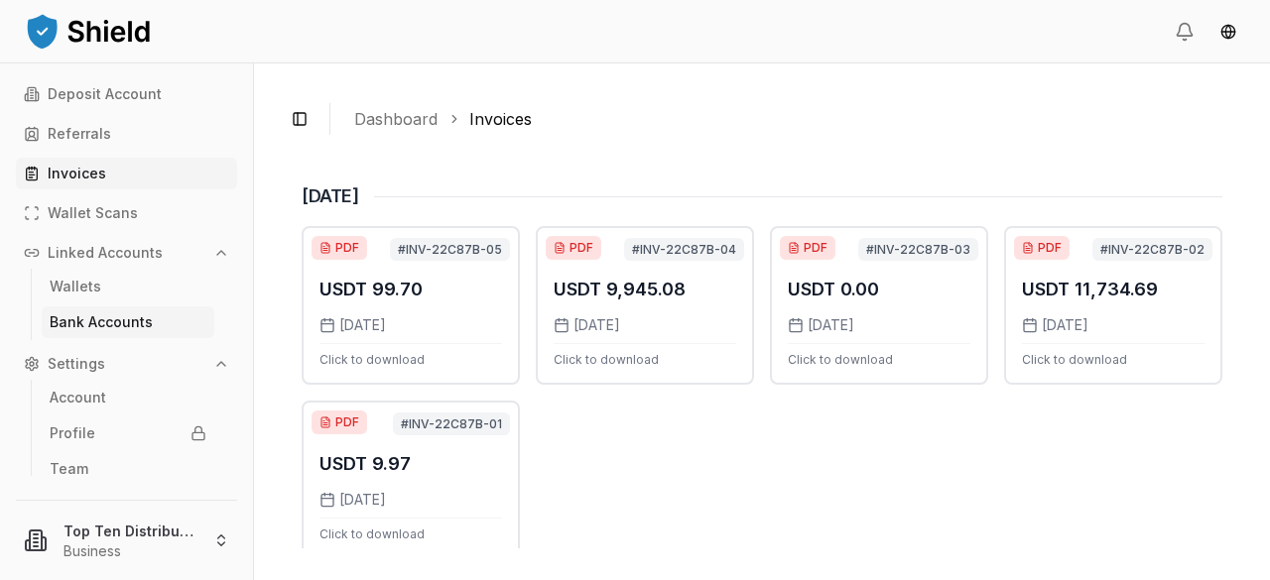
scroll to position [91, 0]
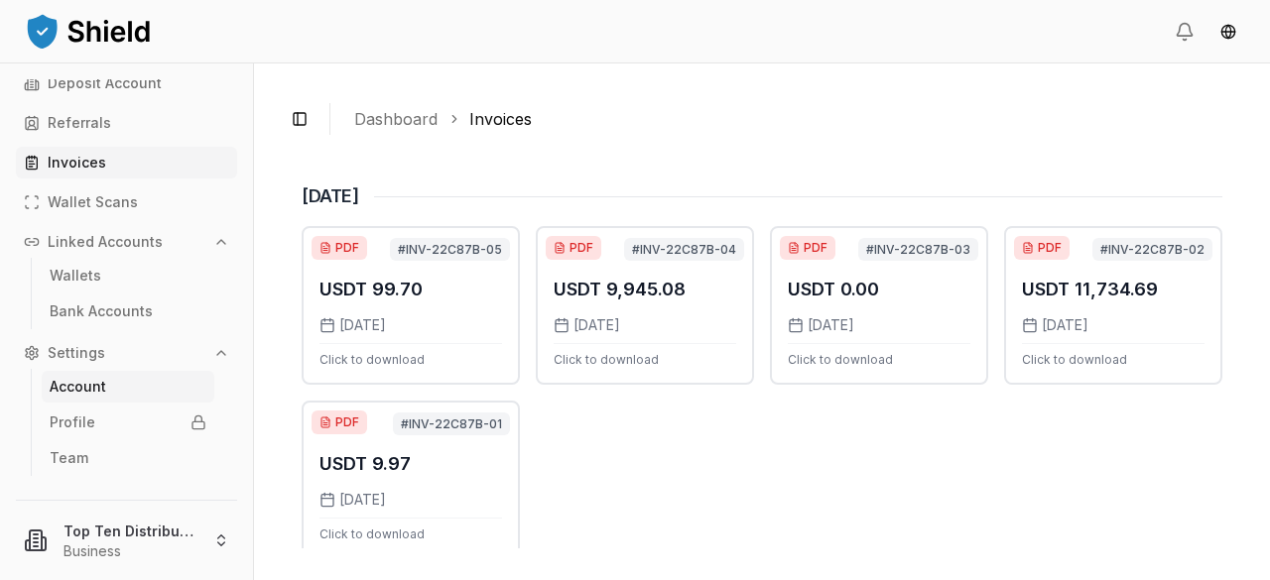
click at [101, 387] on p "Account" at bounding box center [78, 387] width 57 height 14
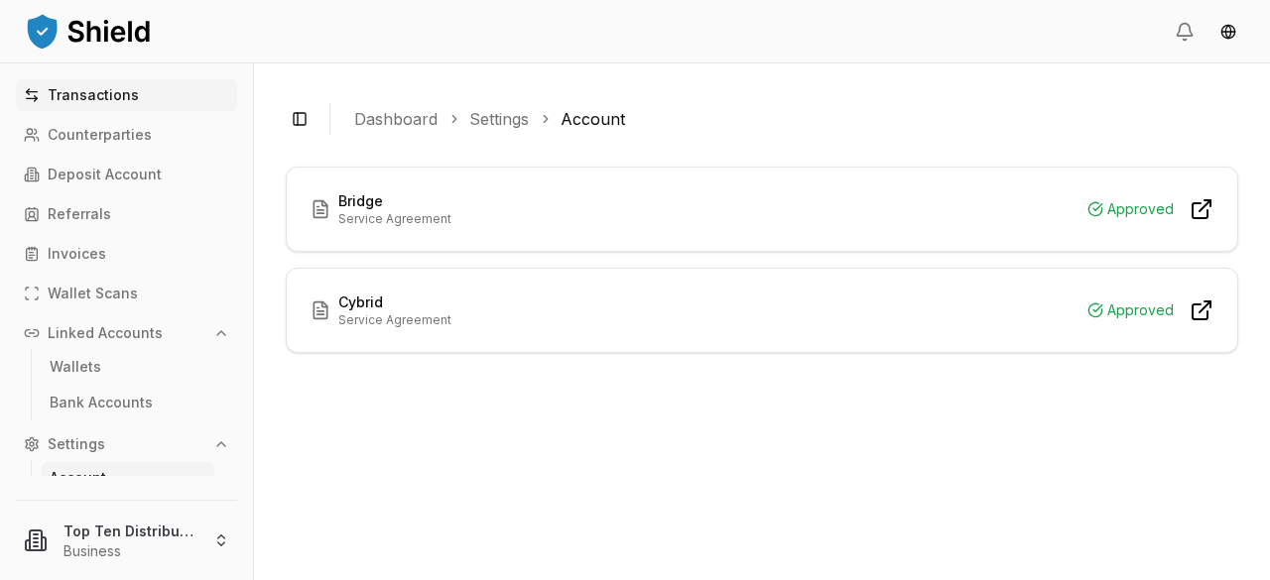
click at [115, 102] on p "Transactions" at bounding box center [93, 95] width 91 height 14
